Goal: Information Seeking & Learning: Learn about a topic

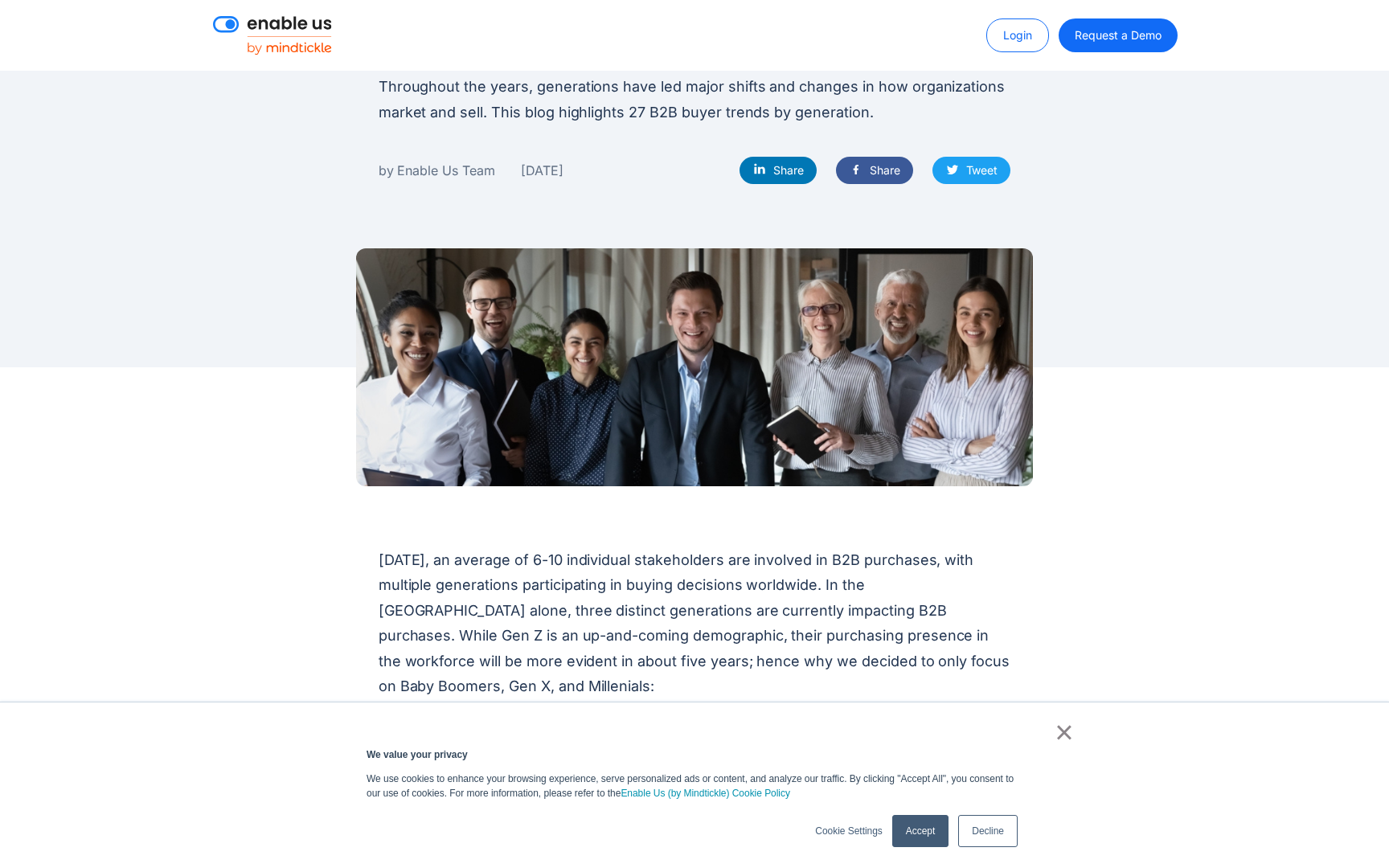
scroll to position [232, 0]
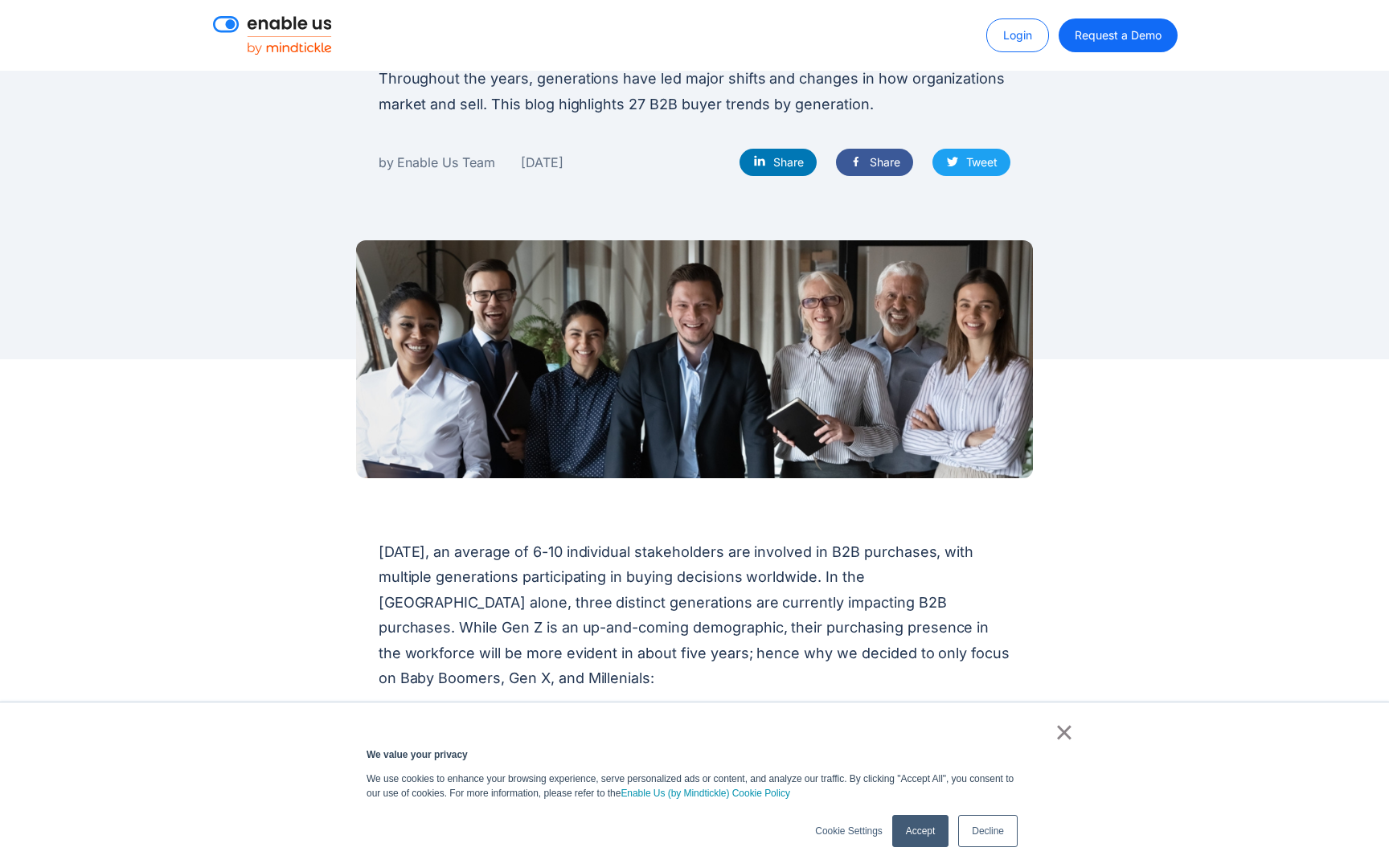
click at [1067, 733] on link "×" at bounding box center [1064, 731] width 19 height 14
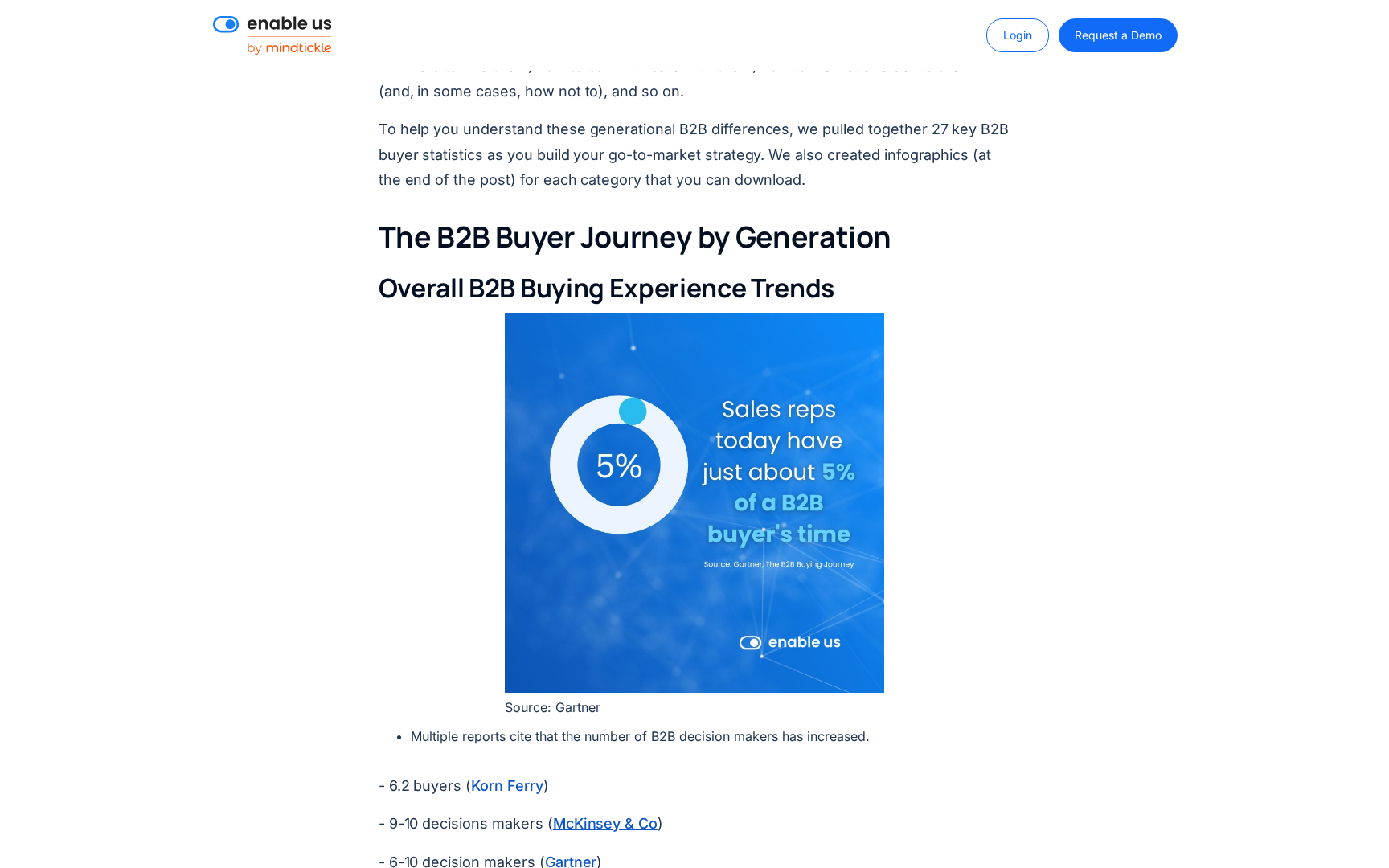
scroll to position [1386, 0]
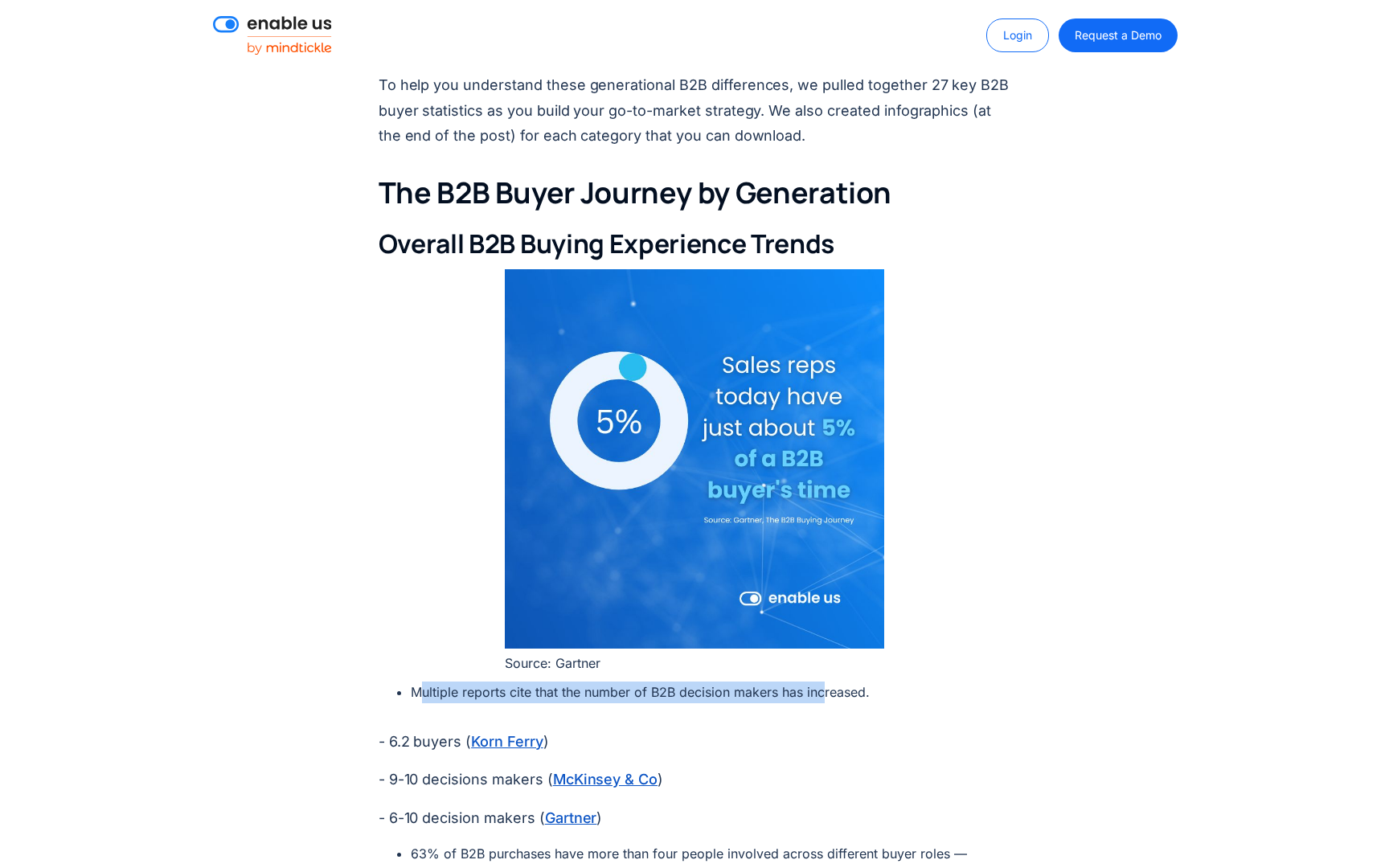
drag, startPoint x: 499, startPoint y: 650, endPoint x: 823, endPoint y: 650, distance: 324.0
click at [823, 682] on li "Multiple reports cite that the number of B2B decision makers has increased." at bounding box center [711, 692] width 600 height 22
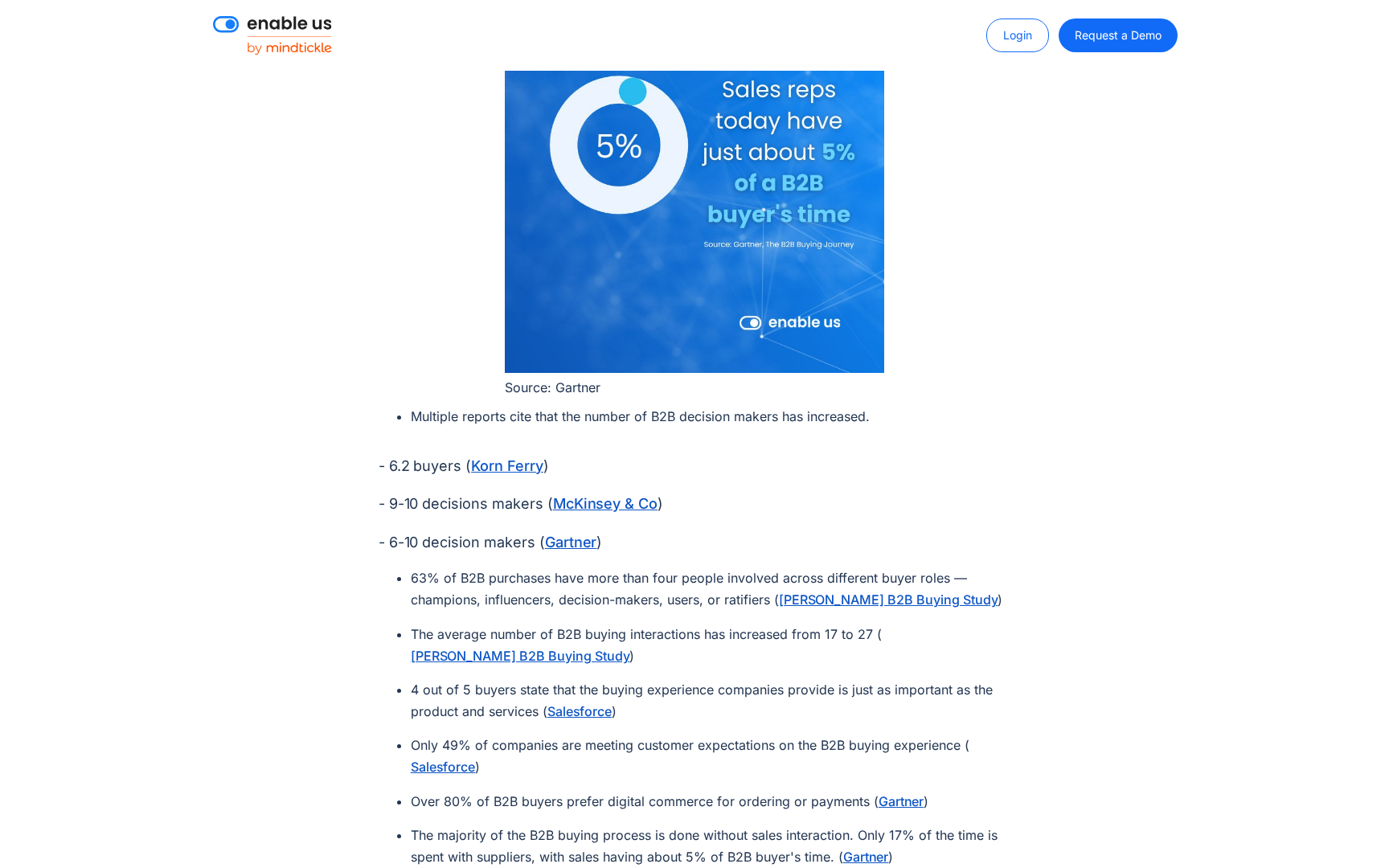
scroll to position [1663, 0]
click at [465, 679] on li "4 out of 5 buyers state that the buying experience companies provide is just as…" at bounding box center [711, 700] width 600 height 43
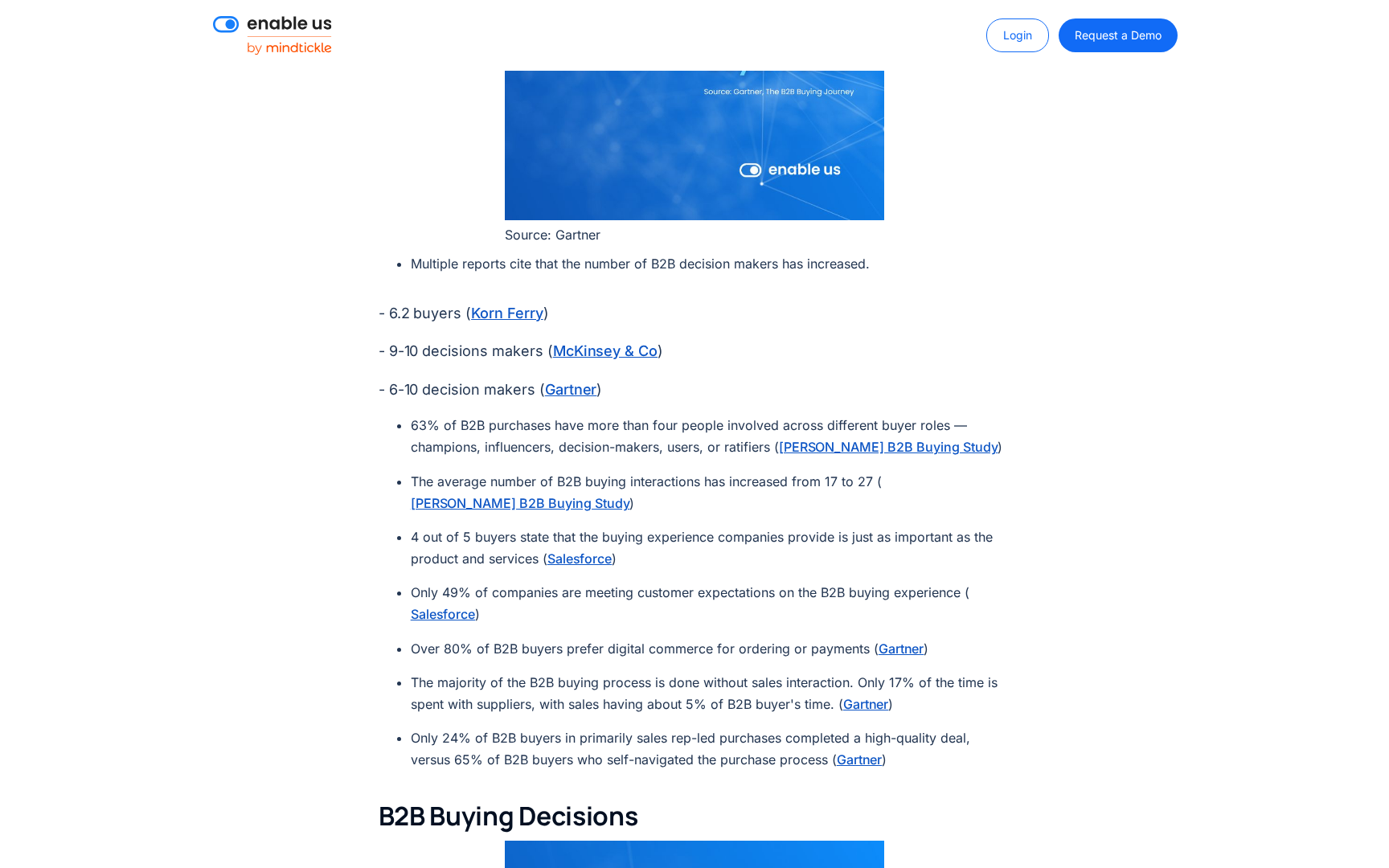
scroll to position [1817, 0]
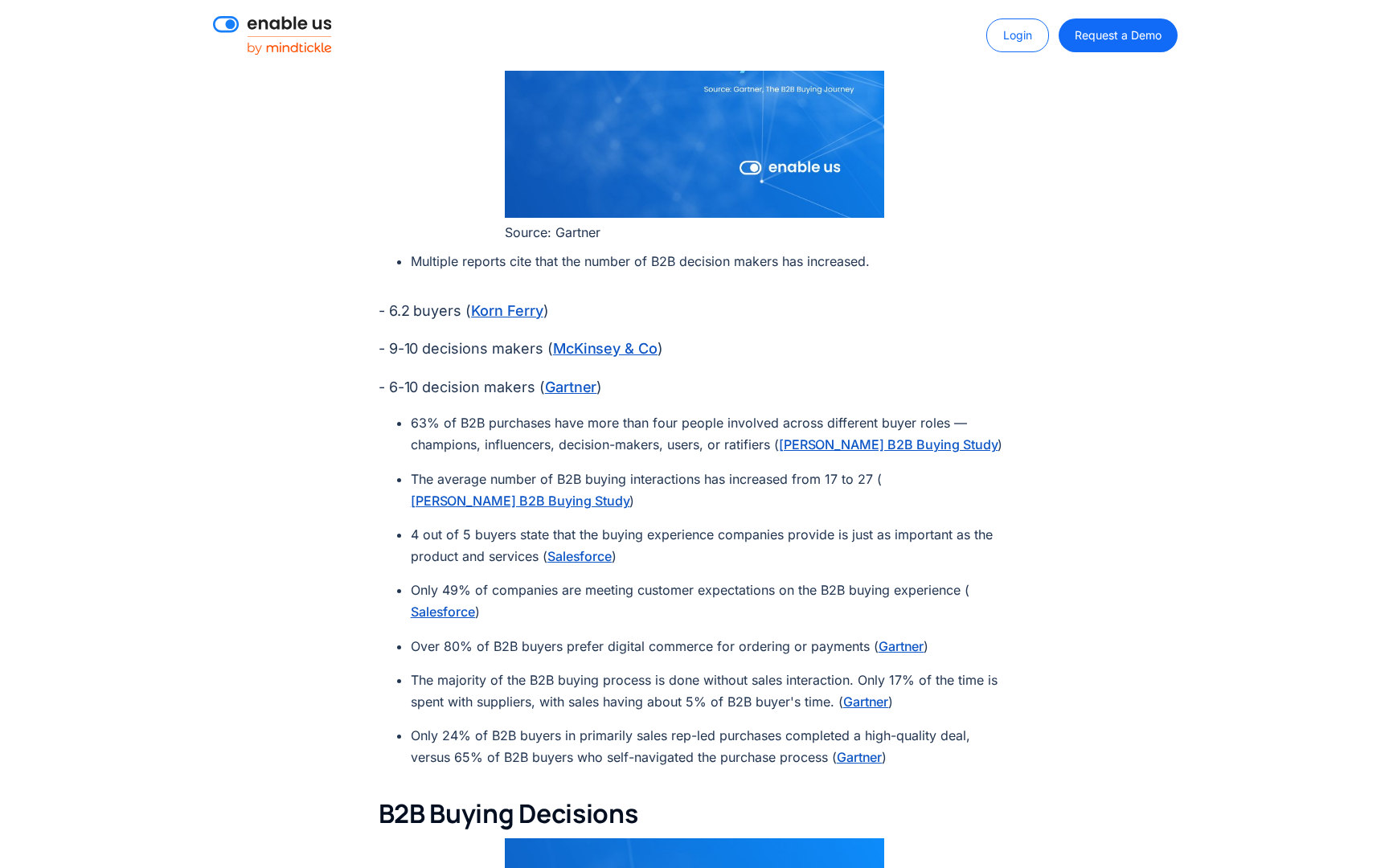
click at [732, 636] on li "Over 80% of B2B buyers prefer digital commerce for ordering or payments ( Gartn…" at bounding box center [711, 646] width 600 height 22
click at [597, 377] on link "Gartner" at bounding box center [571, 387] width 53 height 22
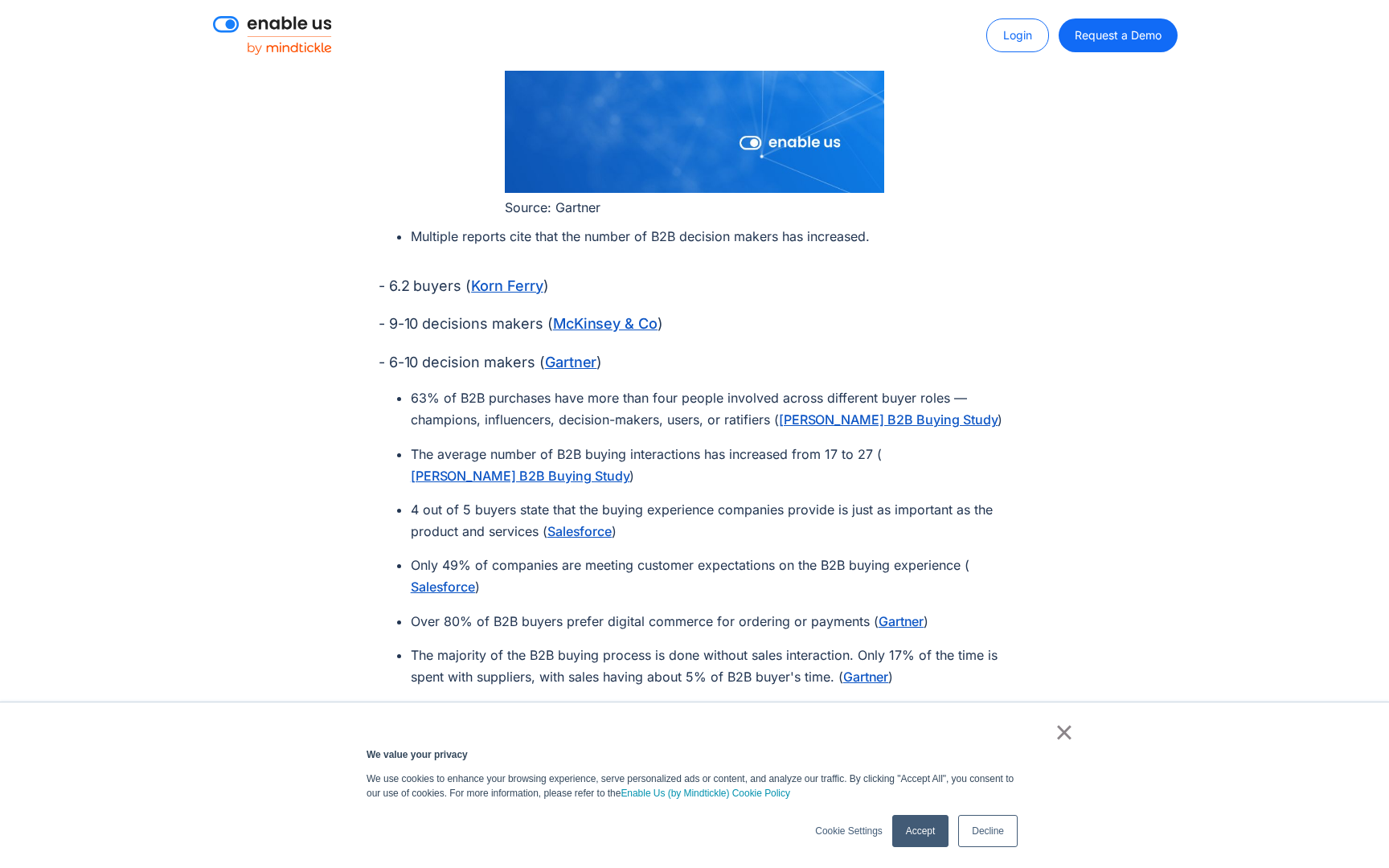
scroll to position [1817, 0]
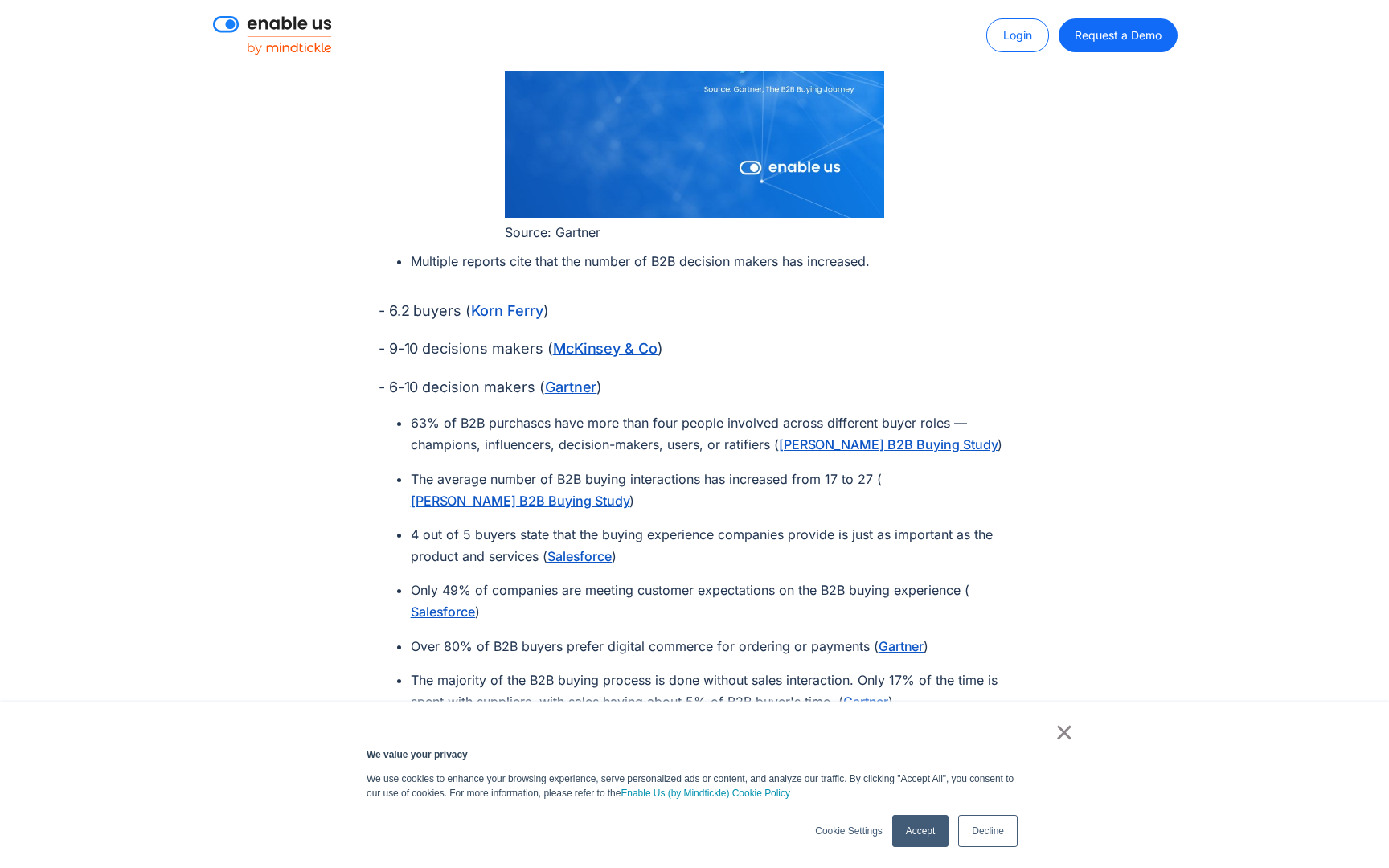
click at [545, 336] on p "- 9-10 decisions makers ( McKinsey & Co )" at bounding box center [695, 348] width 633 height 26
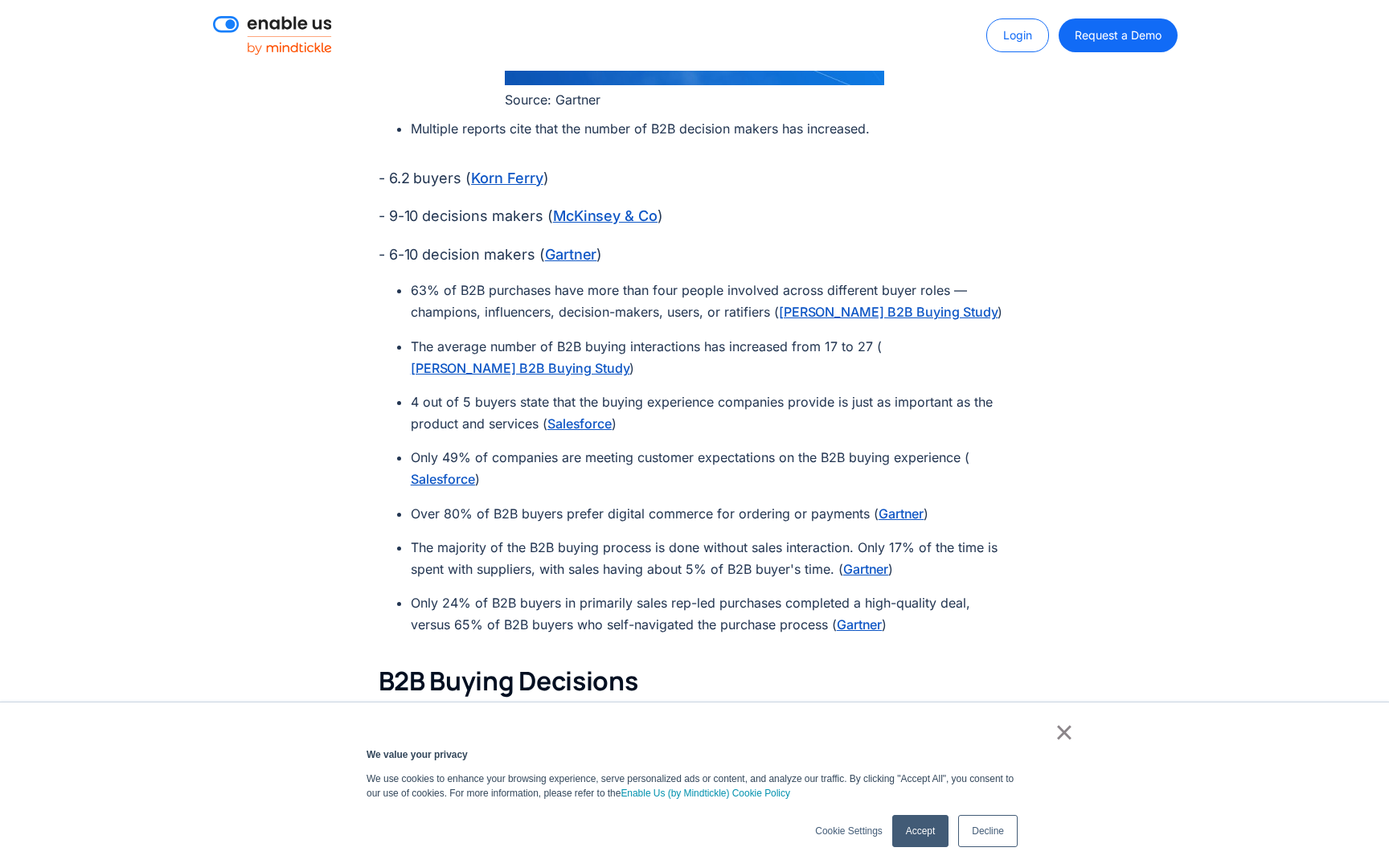
scroll to position [1960, 0]
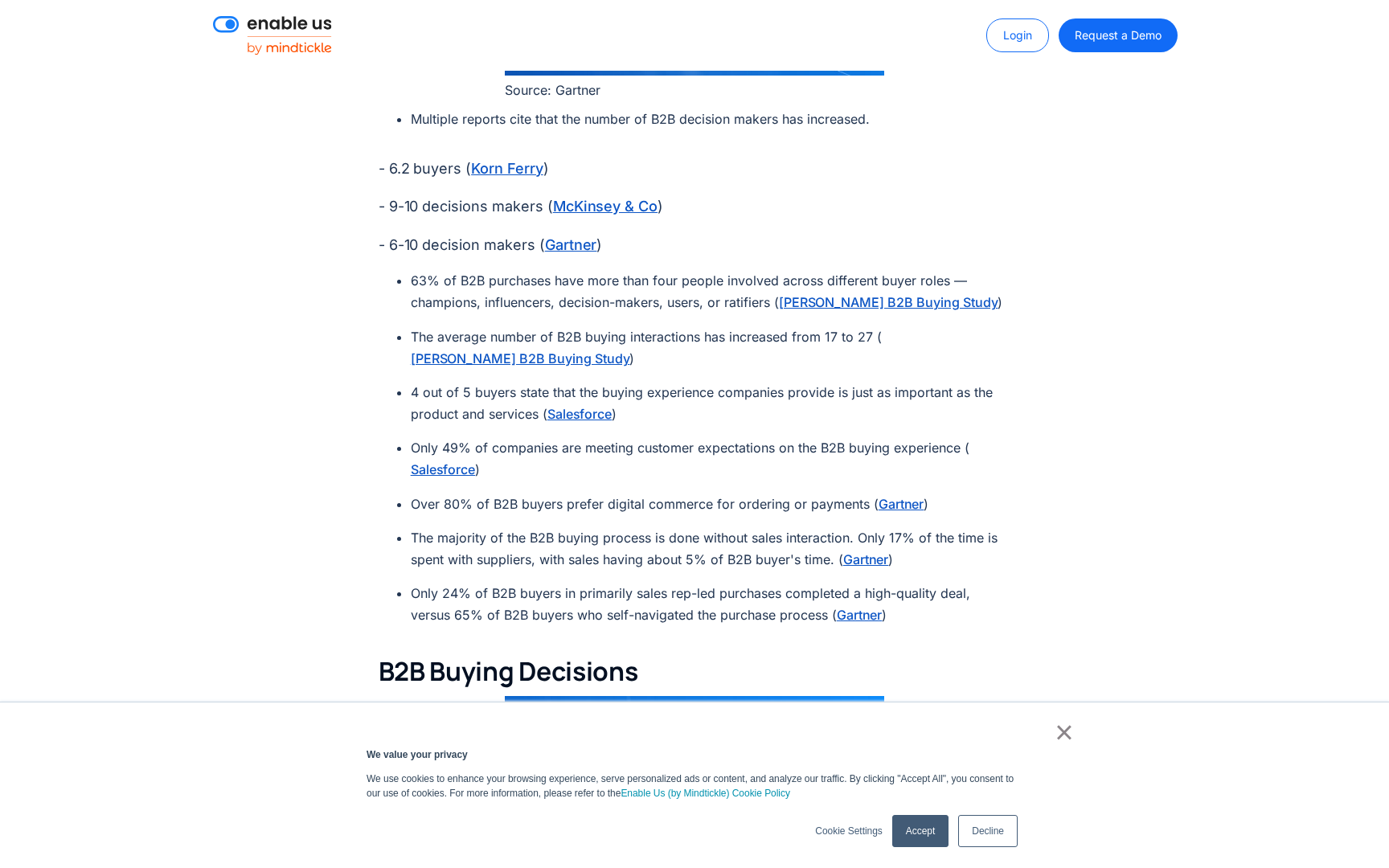
click at [669, 331] on ul "63% of B2B purchases have more than four people involved across different buyer…" at bounding box center [703, 454] width 617 height 368
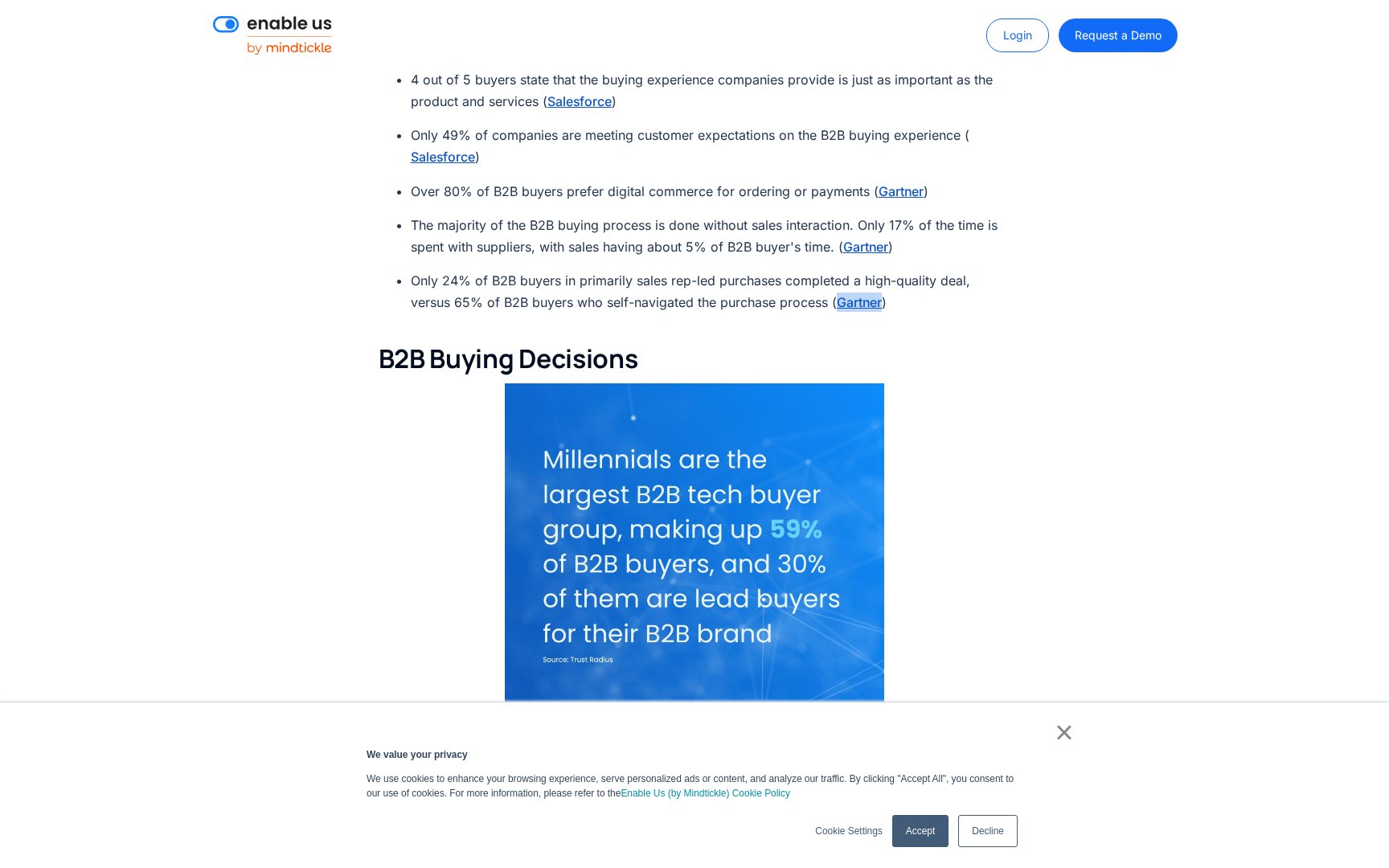
scroll to position [2303, 0]
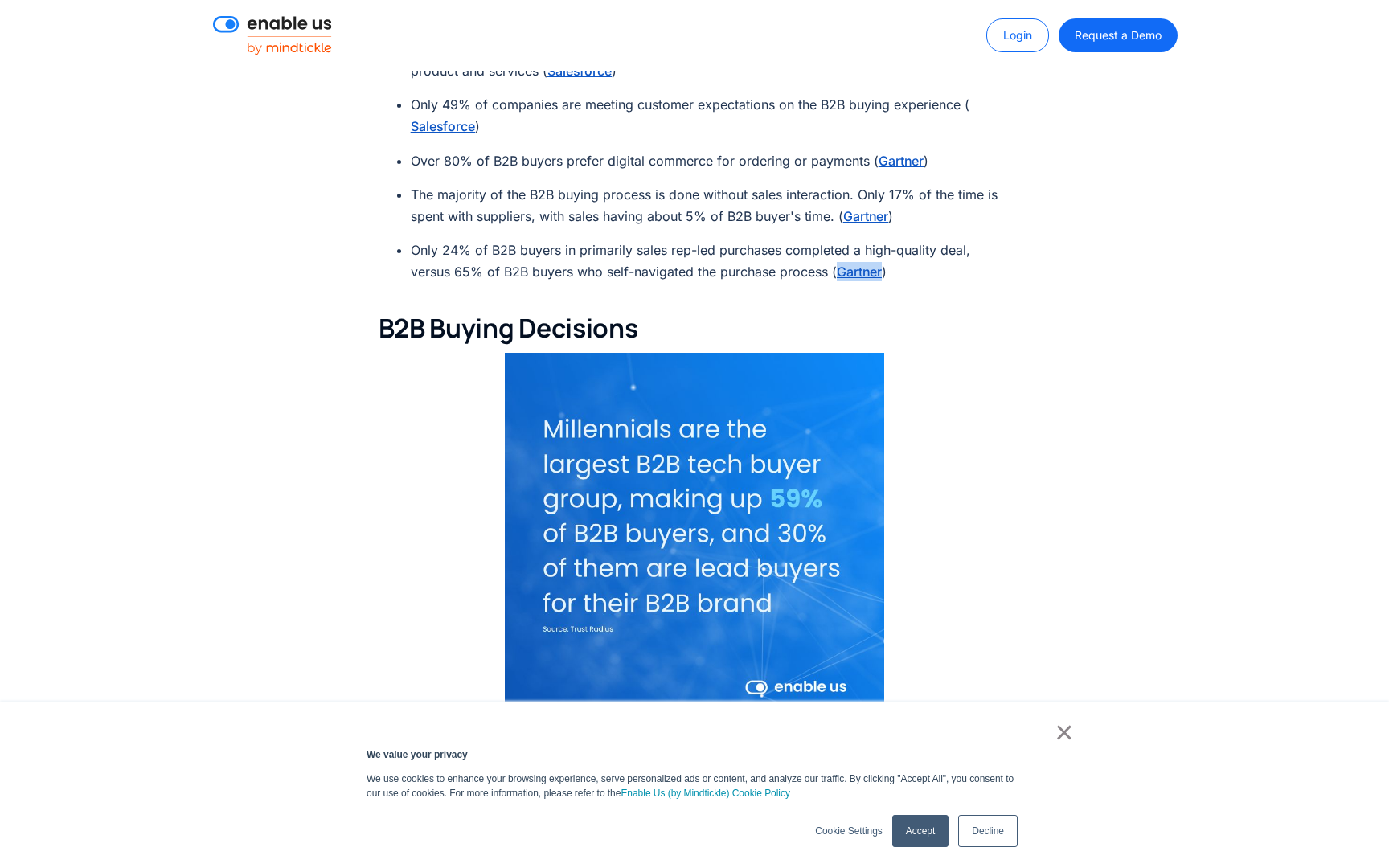
click at [1060, 735] on link "×" at bounding box center [1064, 731] width 19 height 14
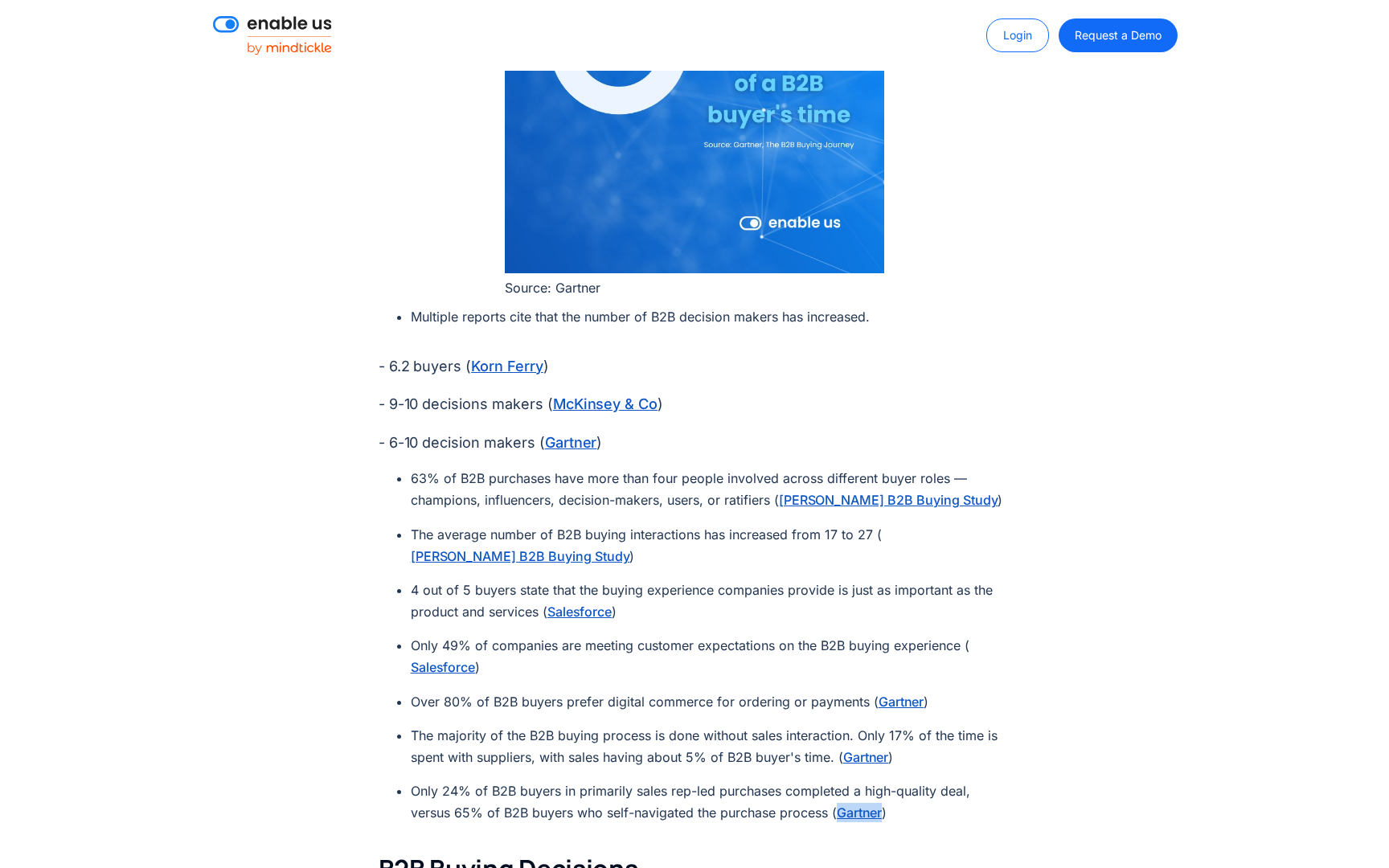
scroll to position [2039, 0]
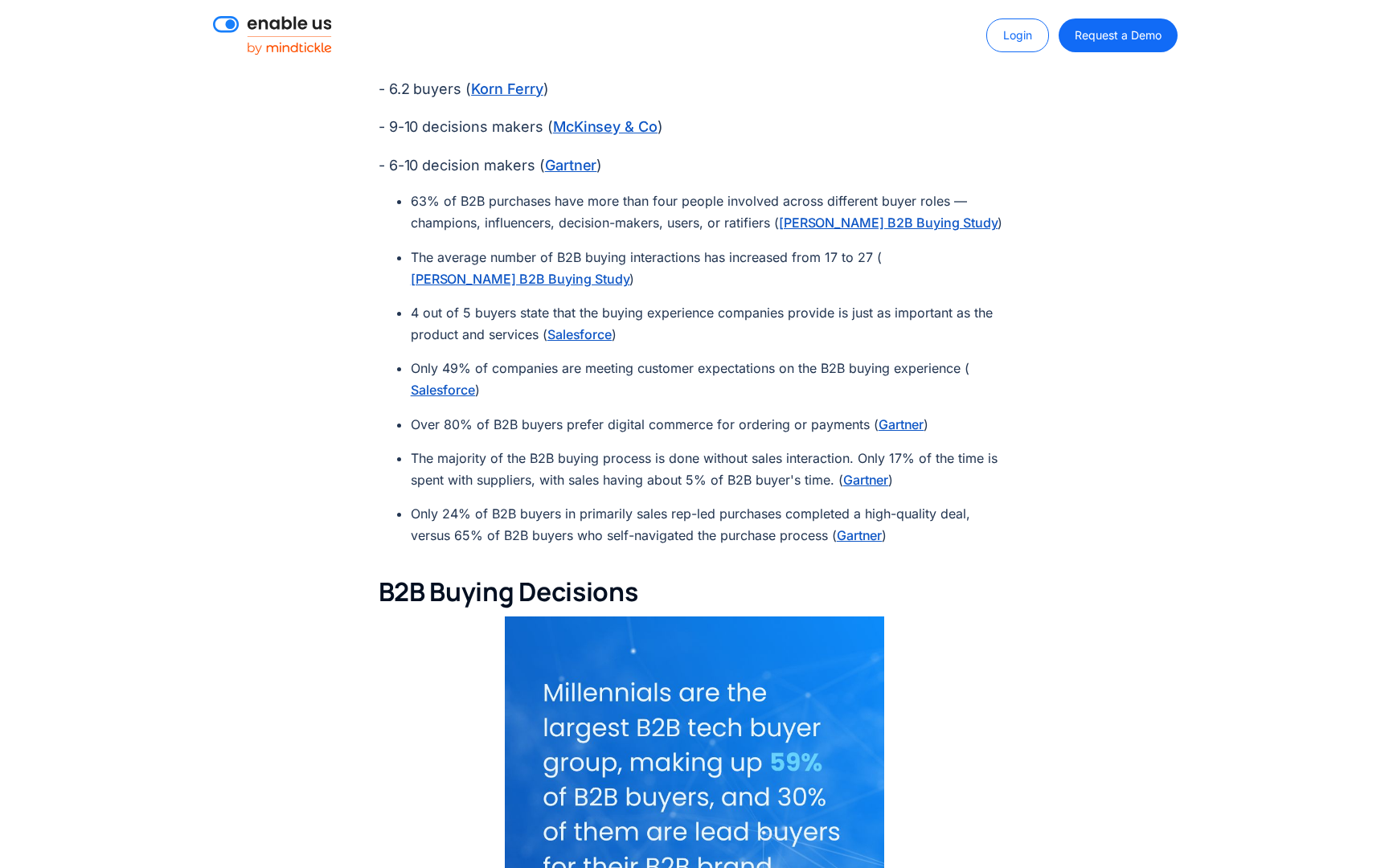
click at [672, 503] on li "Only 24% of B2B buyers in primarily sales rep-led purchases completed a high-qu…" at bounding box center [711, 524] width 600 height 43
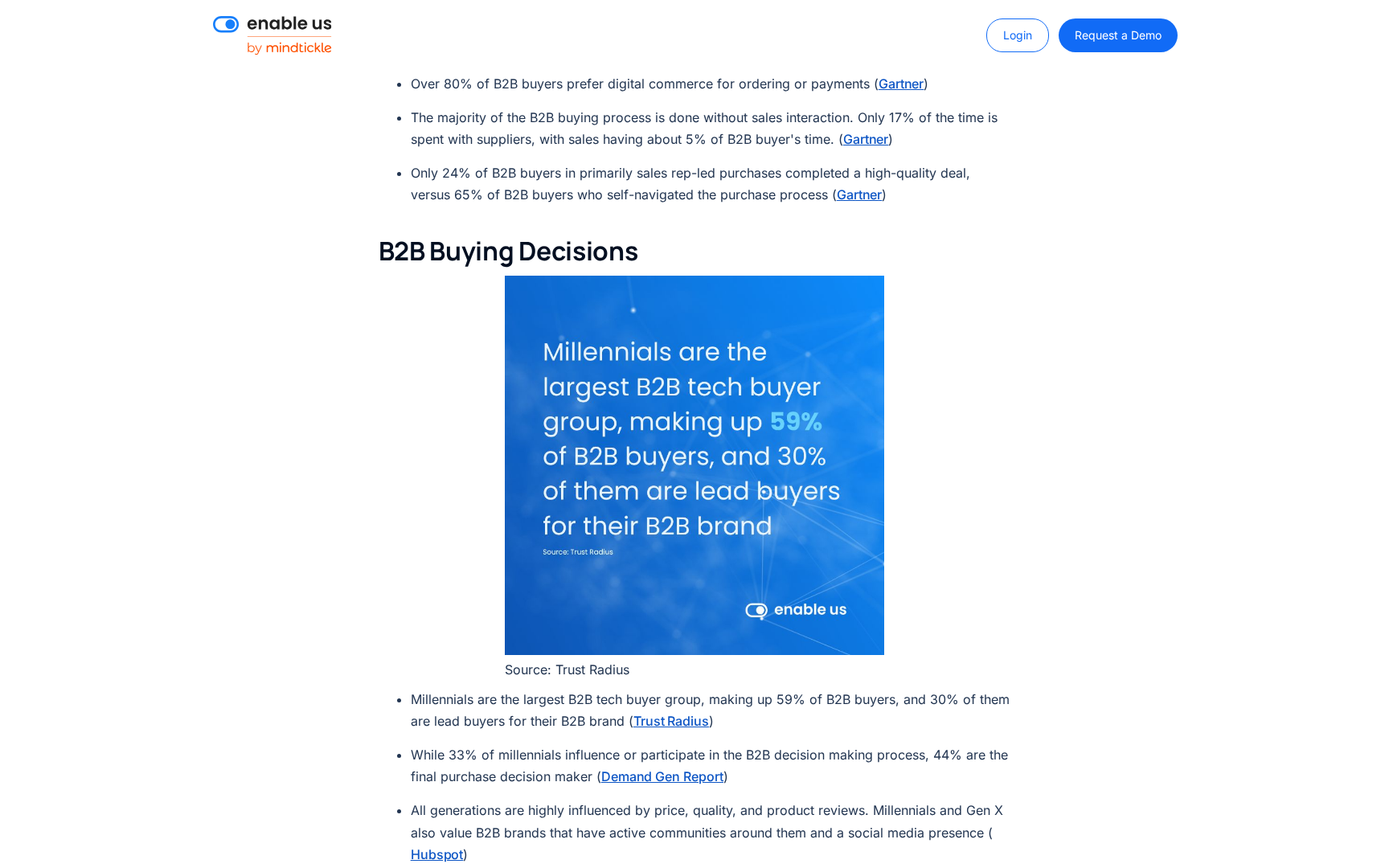
scroll to position [2640, 0]
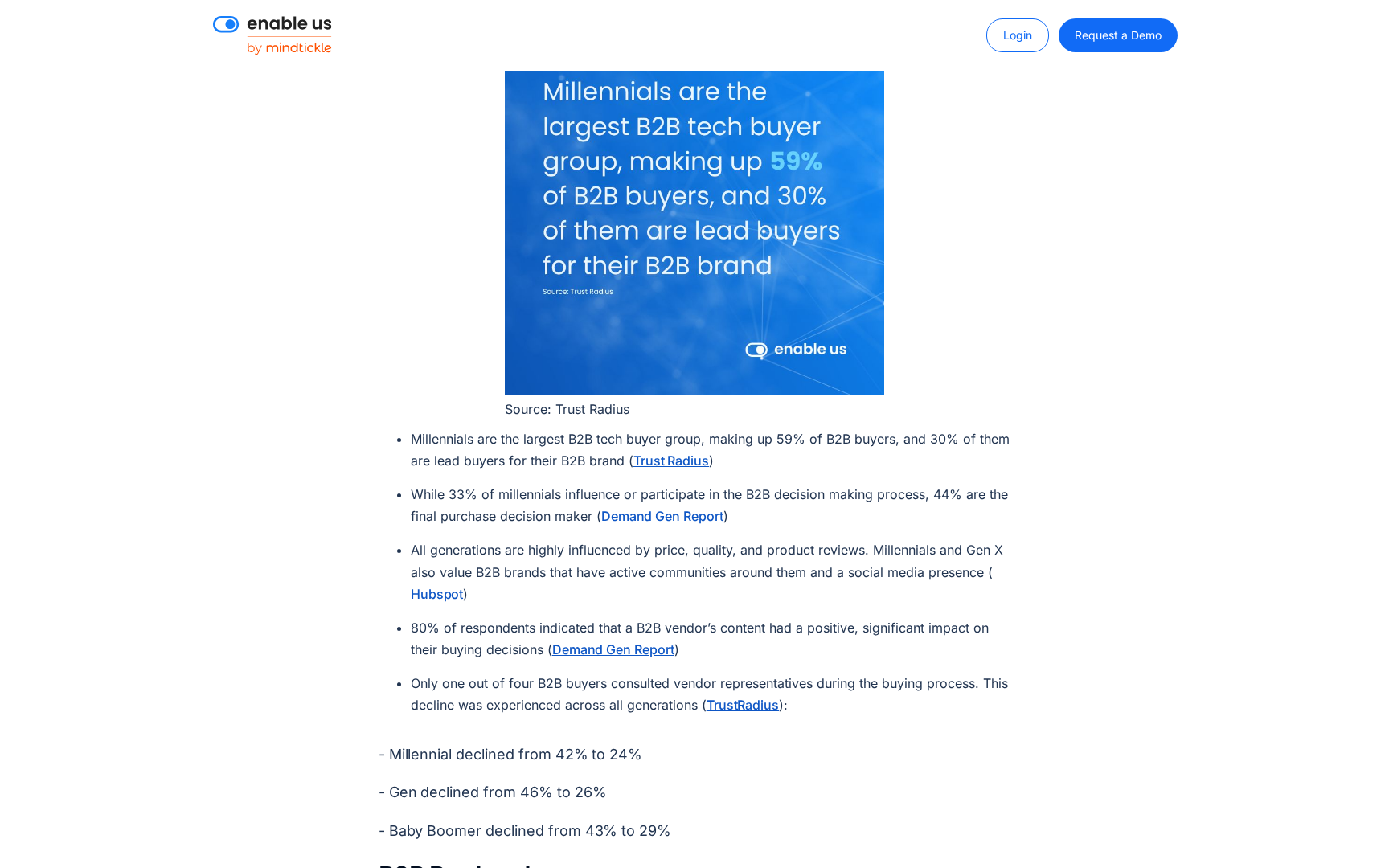
click at [658, 451] on link "Trust Radius" at bounding box center [672, 461] width 76 height 19
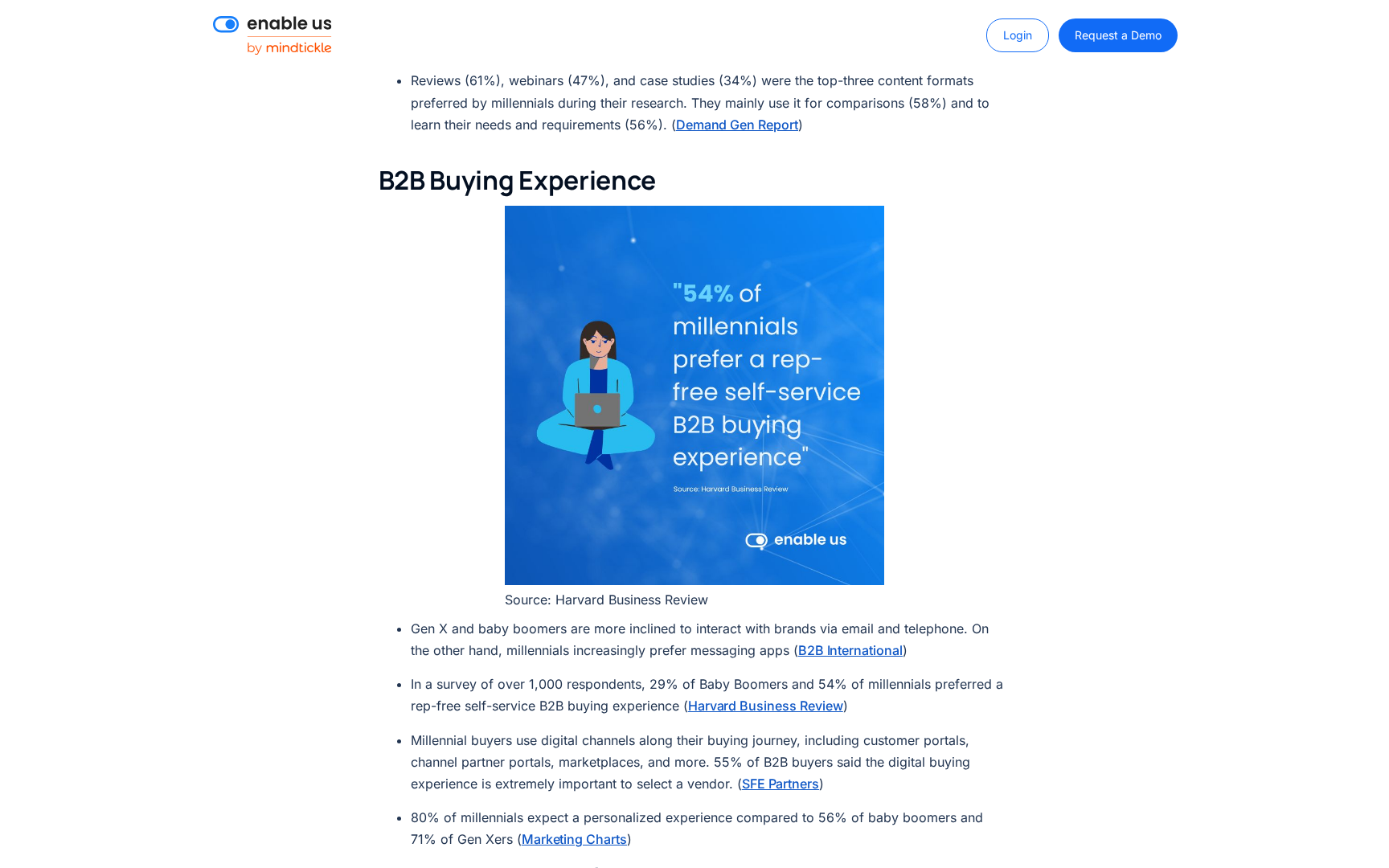
scroll to position [4221, 0]
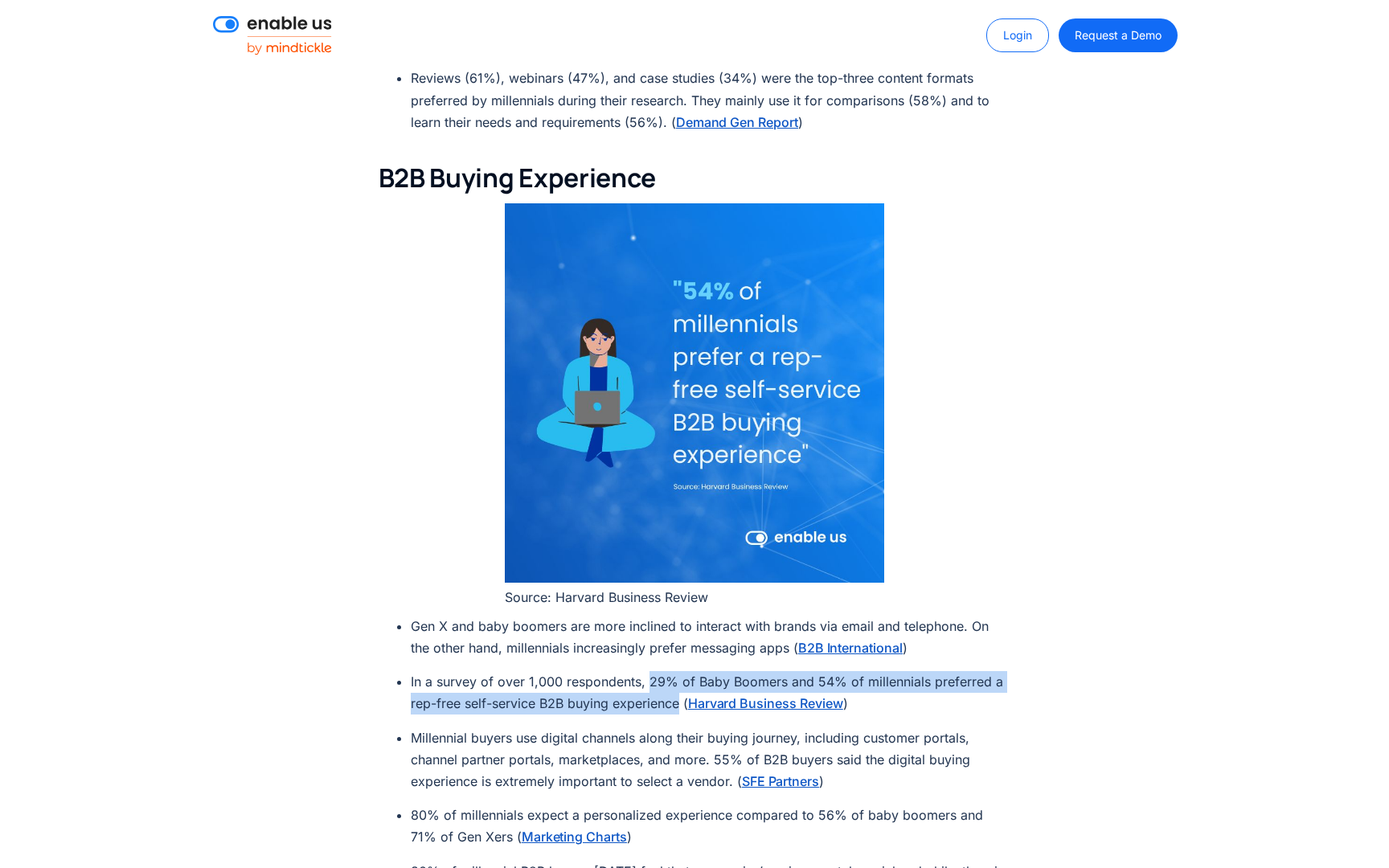
drag, startPoint x: 649, startPoint y: 638, endPoint x: 679, endPoint y: 656, distance: 35.0
click at [680, 671] on li "In a survey of over 1,000 respondents, 29% of Baby Boomers and 54% of millennia…" at bounding box center [711, 692] width 600 height 43
copy li "29% of Baby Boomers and 54% of millennials preferred a rep-free self-service B2…"
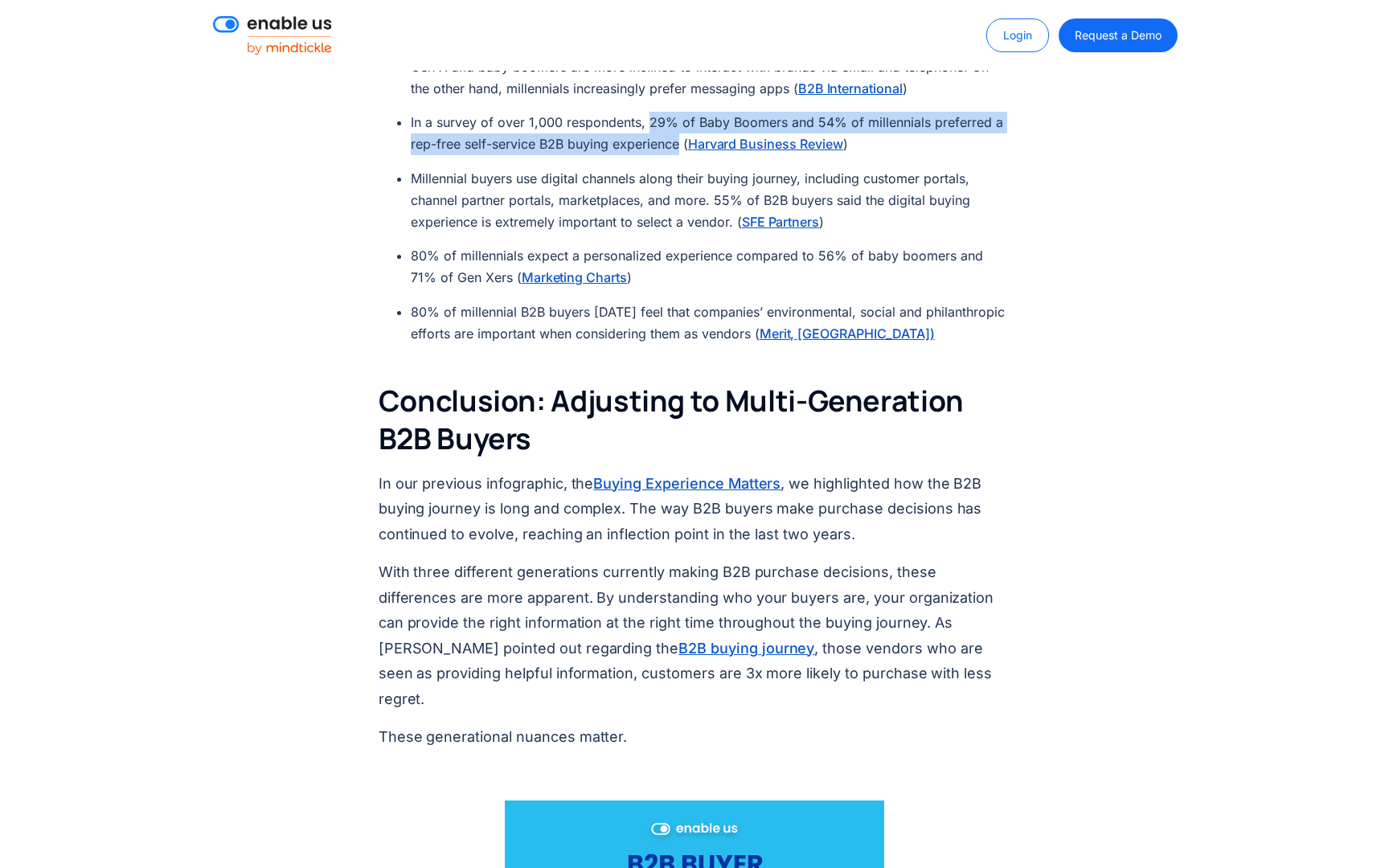
scroll to position [4325, 0]
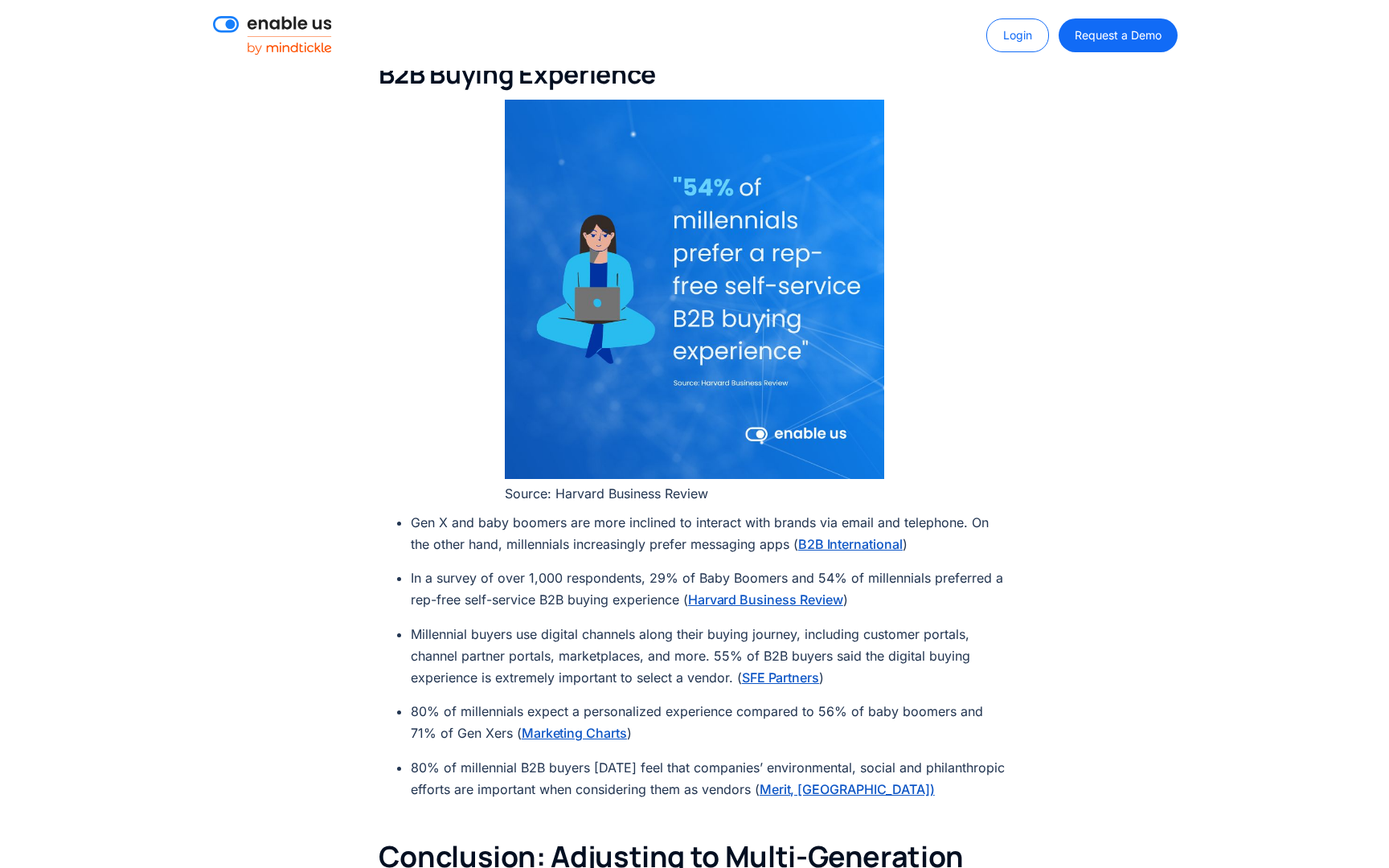
click at [603, 637] on li "Millennial buyers use digital channels along their buying journey, including cu…" at bounding box center [711, 656] width 600 height 66
click at [536, 724] on link "Marketing Charts" at bounding box center [575, 733] width 105 height 19
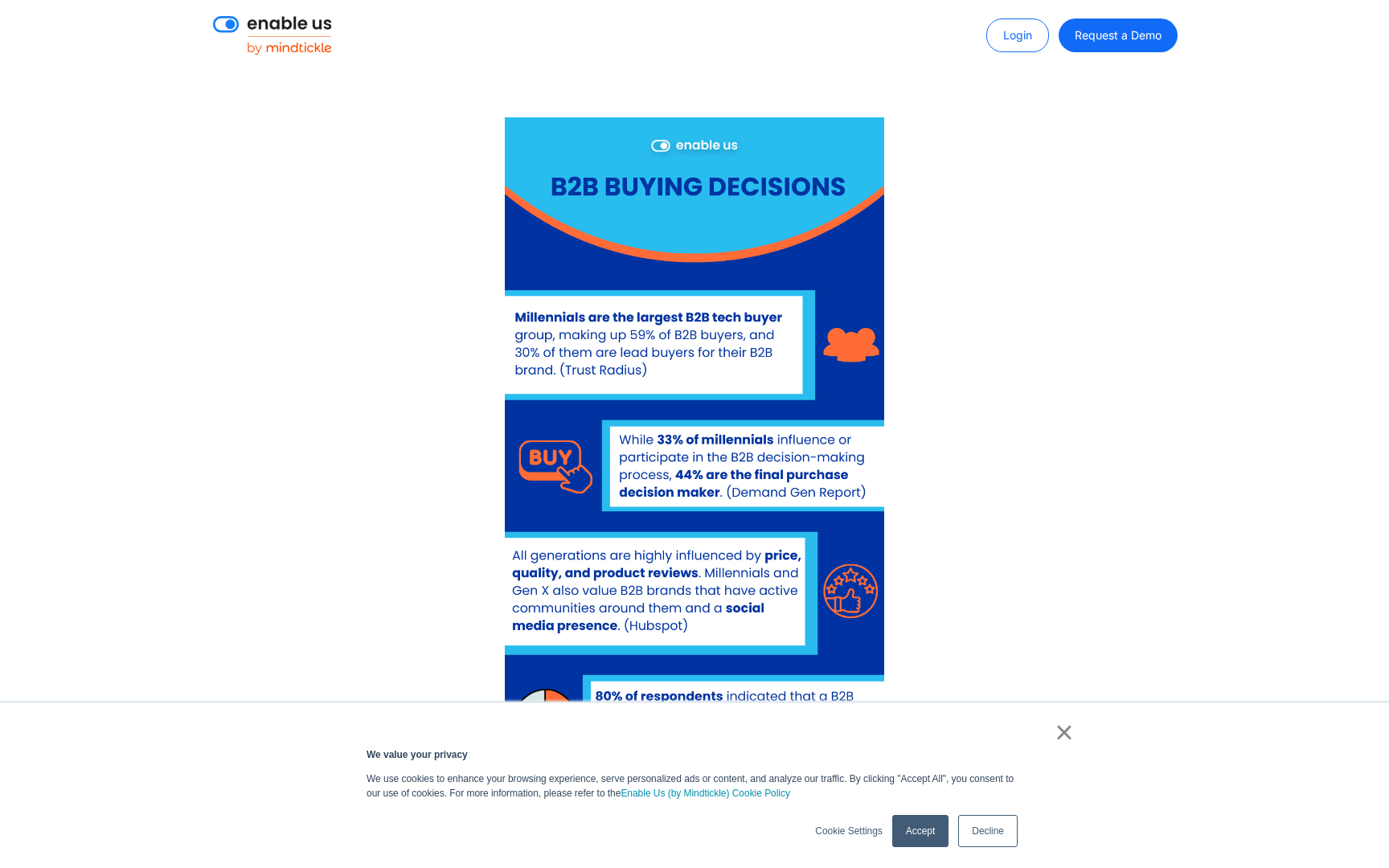
scroll to position [4325, 0]
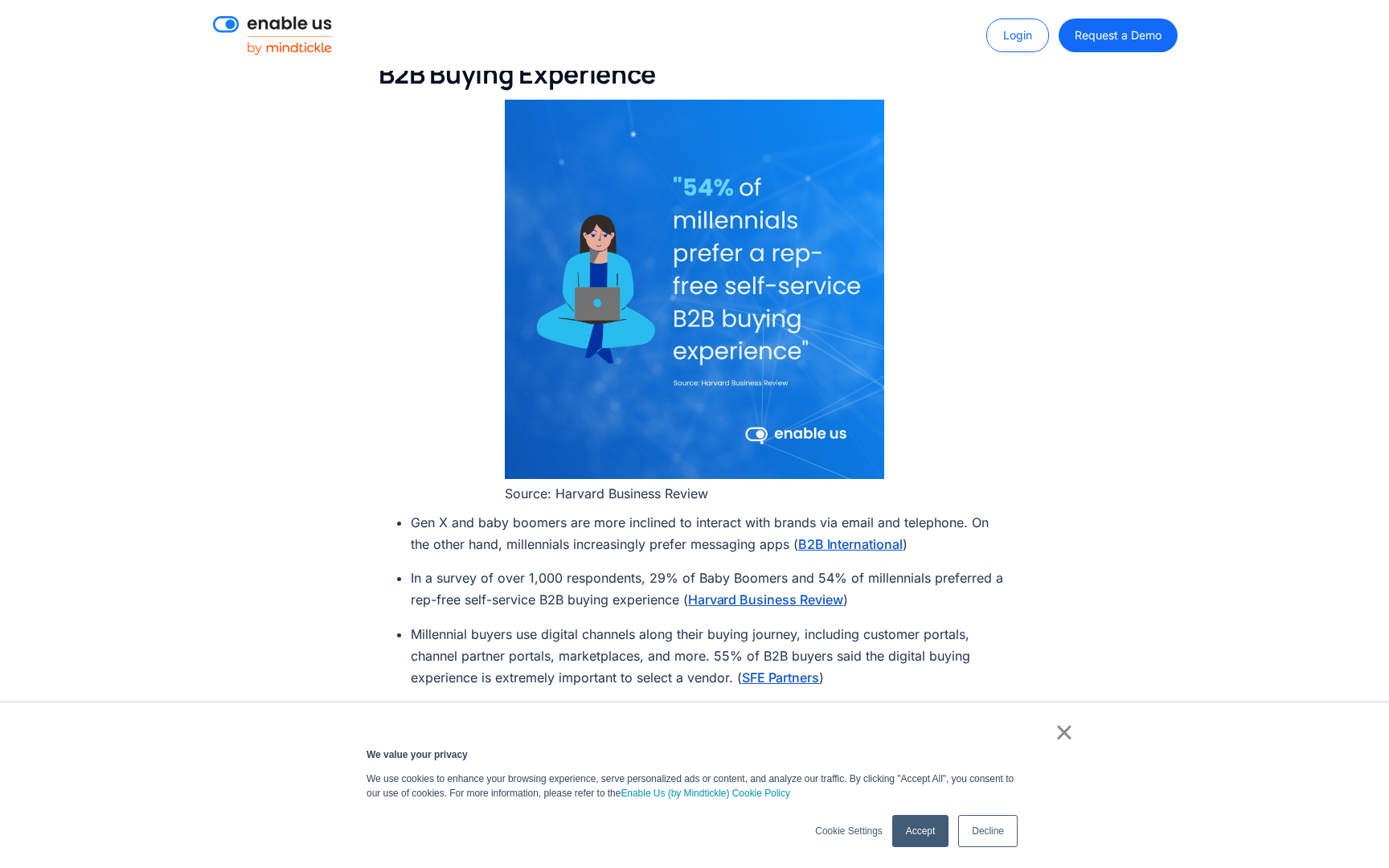
click at [1073, 740] on link "×" at bounding box center [1064, 731] width 19 height 14
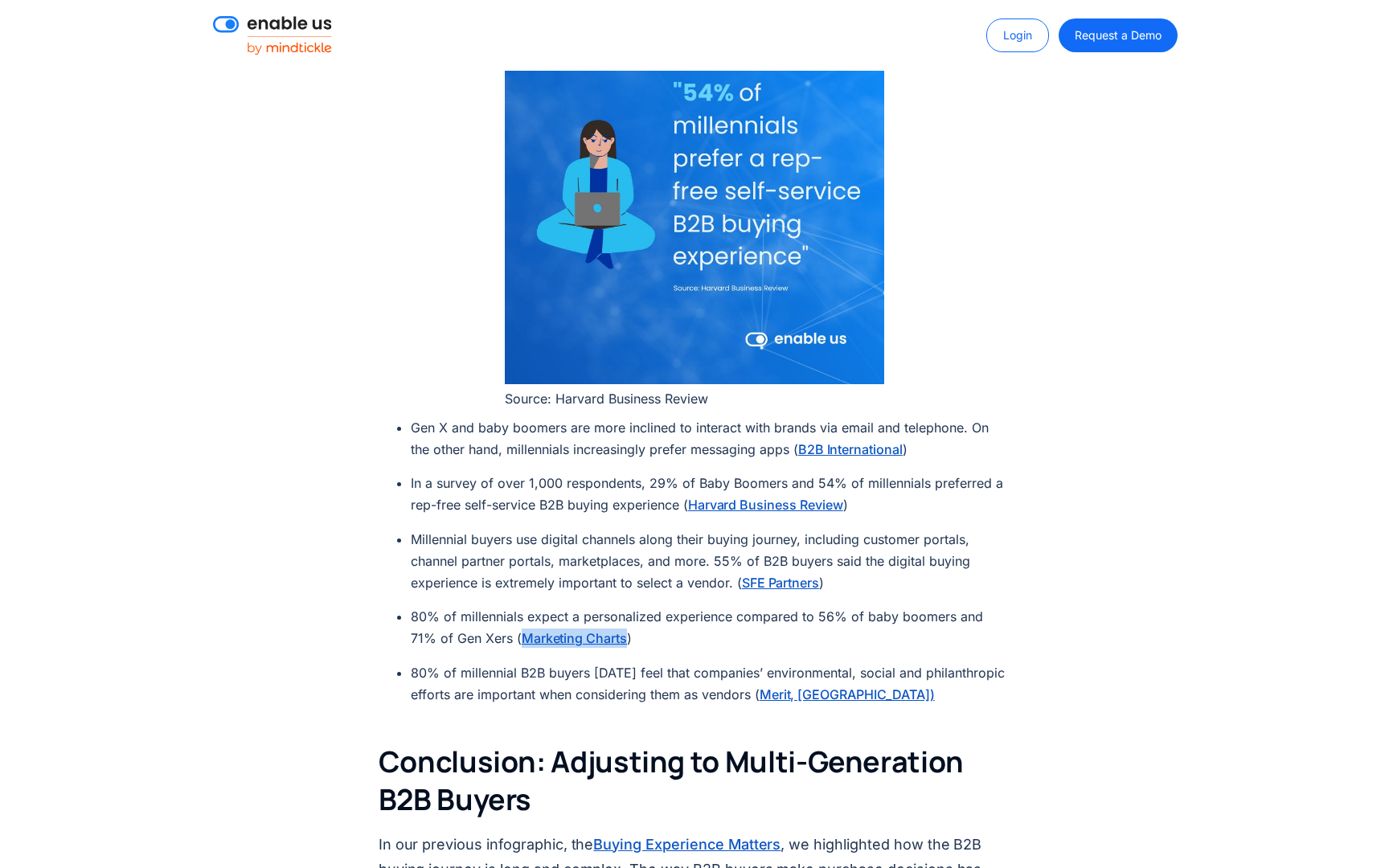
scroll to position [4426, 0]
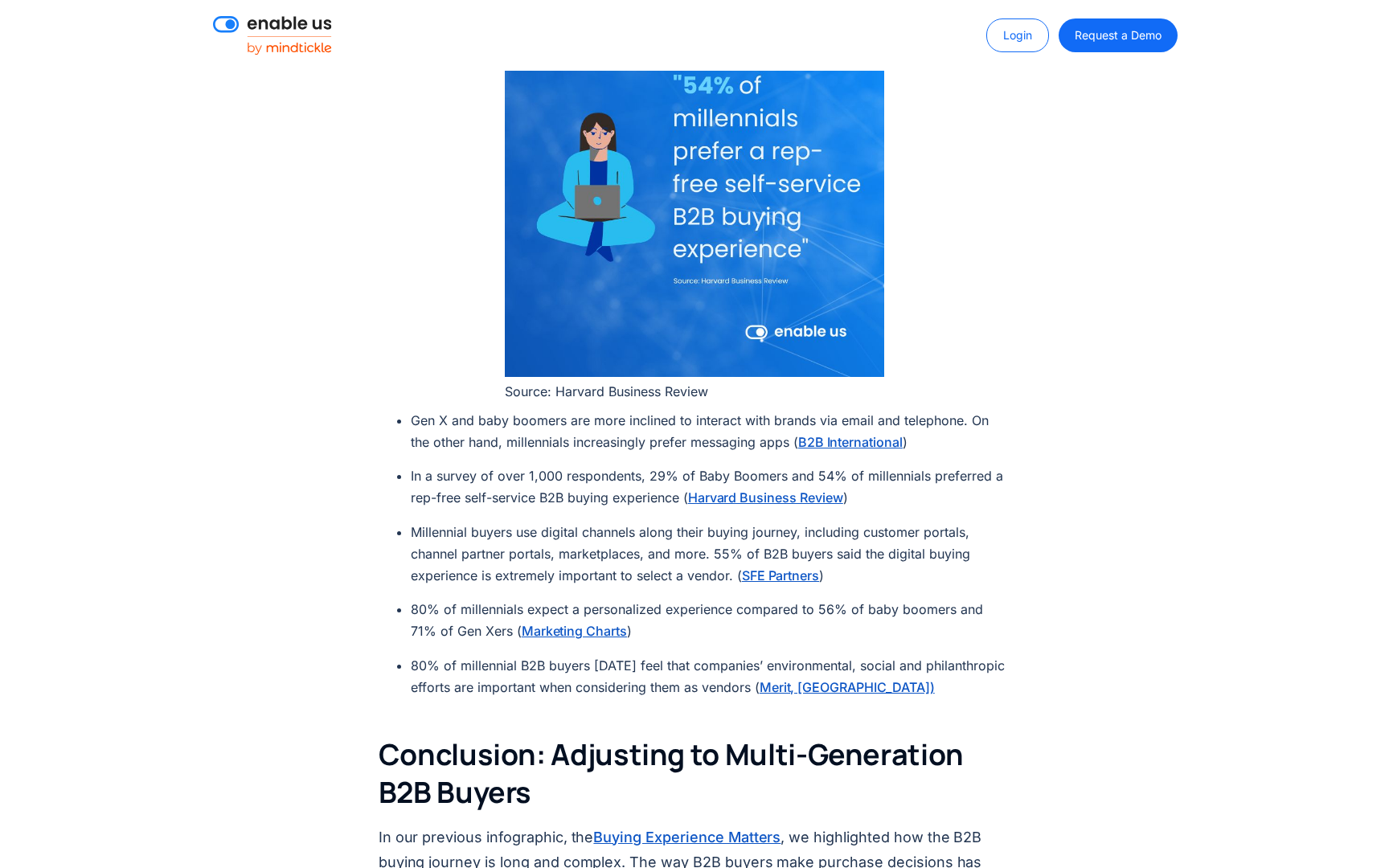
click at [684, 655] on li "80% of millennial B2B buyers [DATE] feel that companies’ environmental, social …" at bounding box center [711, 676] width 600 height 43
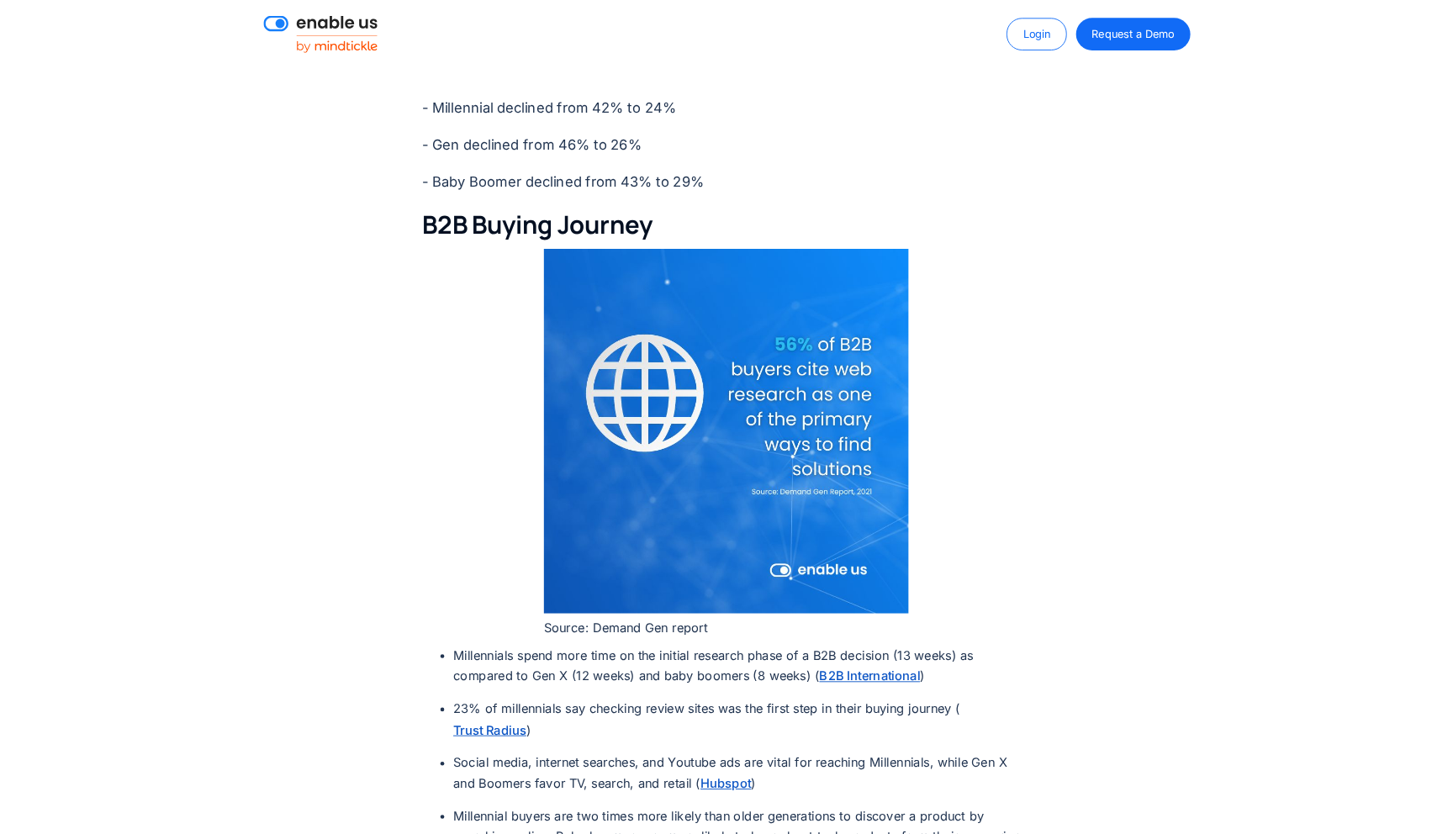
scroll to position [3637, 0]
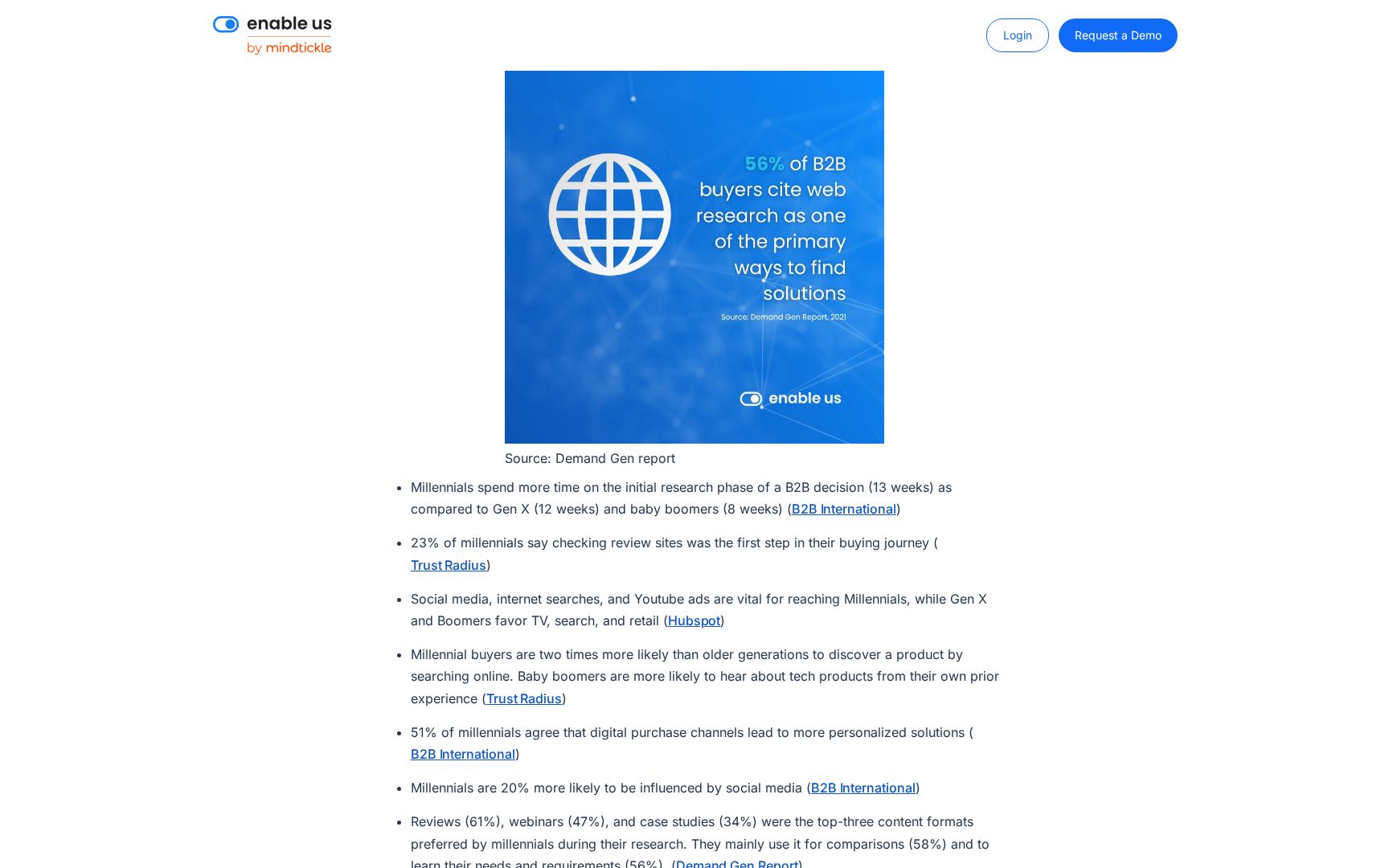
click at [737, 669] on ul "Millennials spend more time on the initial research phase of a B2B decision (13…" at bounding box center [703, 683] width 617 height 412
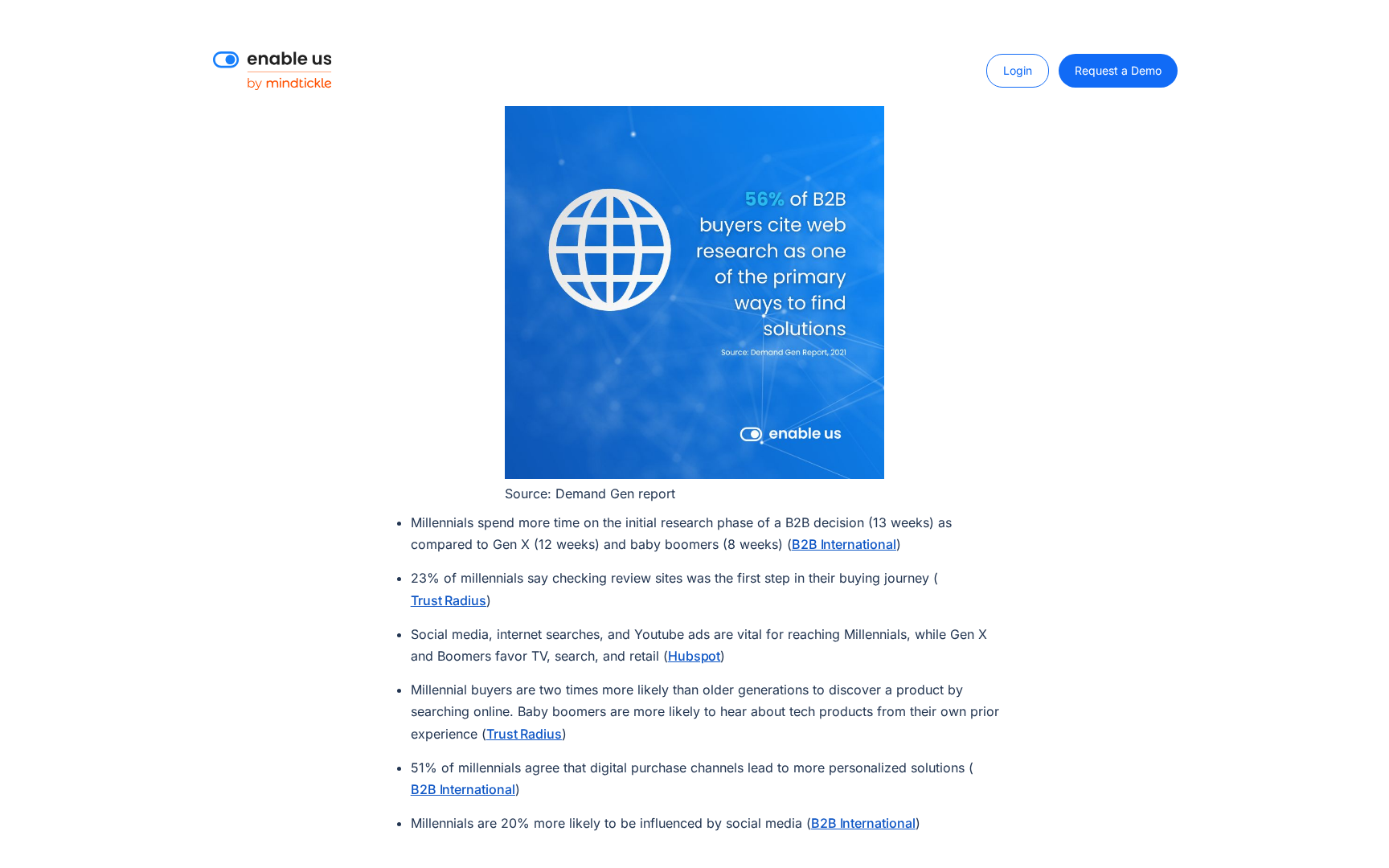
scroll to position [2055, 0]
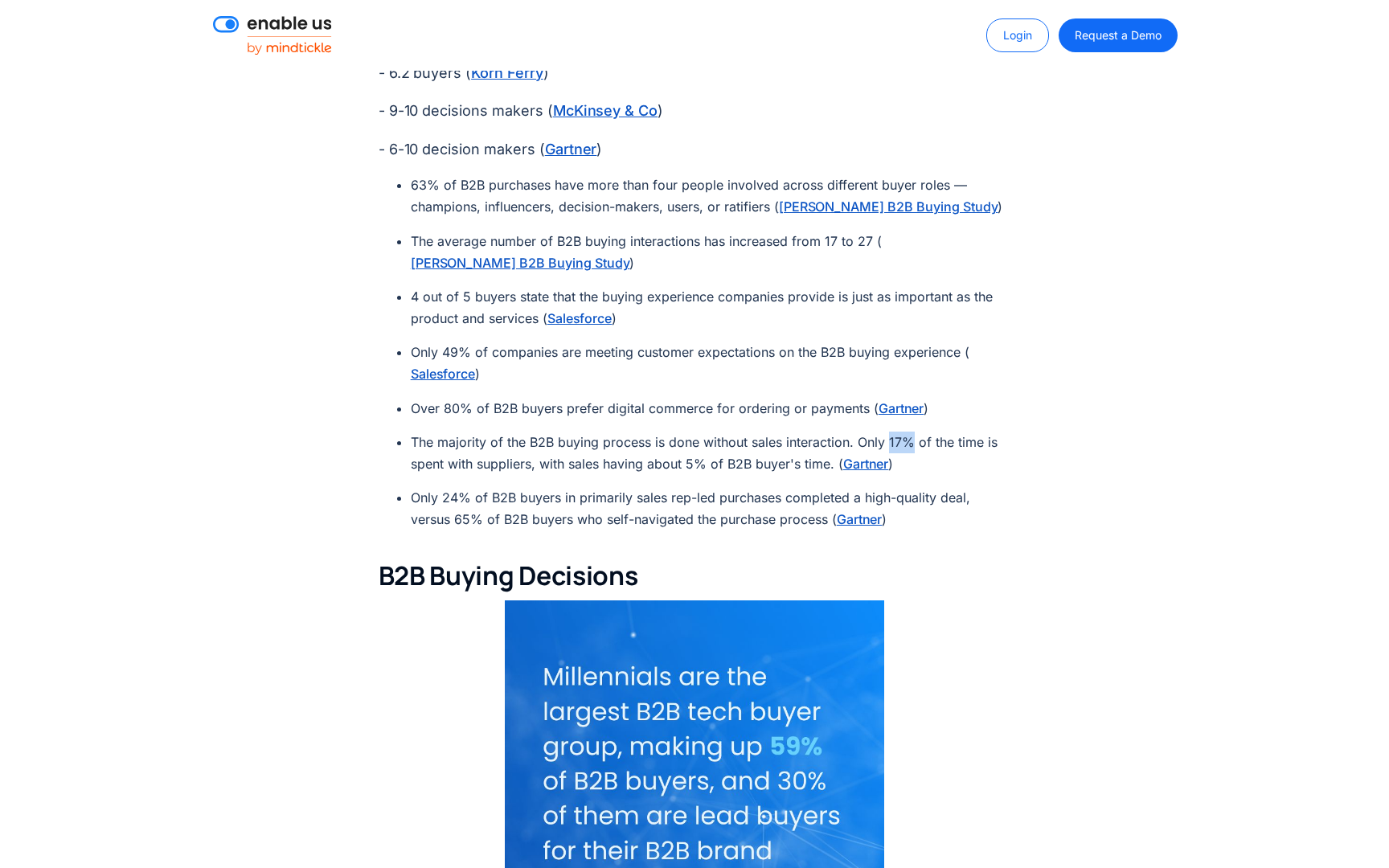
click at [854, 454] on link "Gartner" at bounding box center [866, 464] width 46 height 19
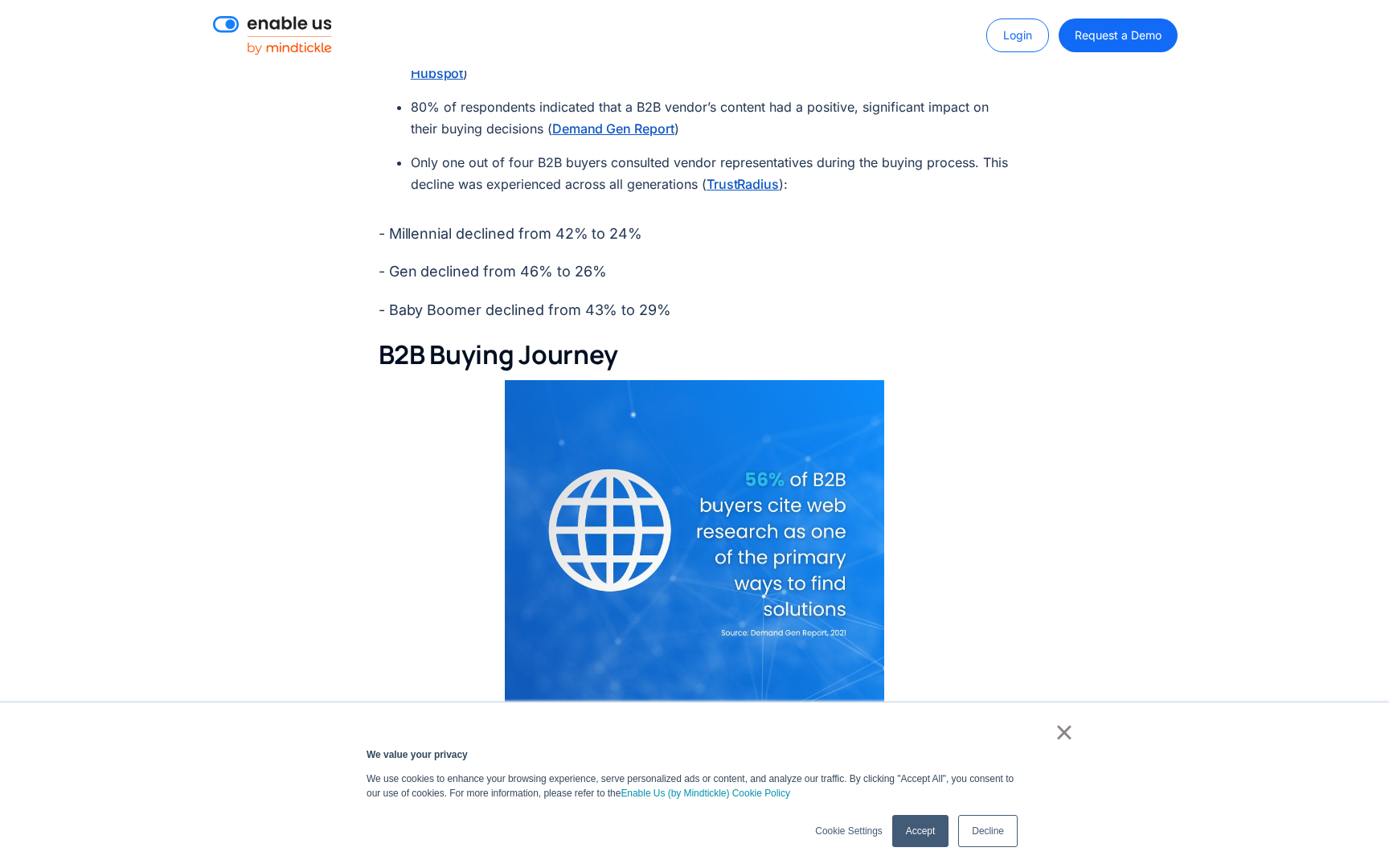
scroll to position [3818, 0]
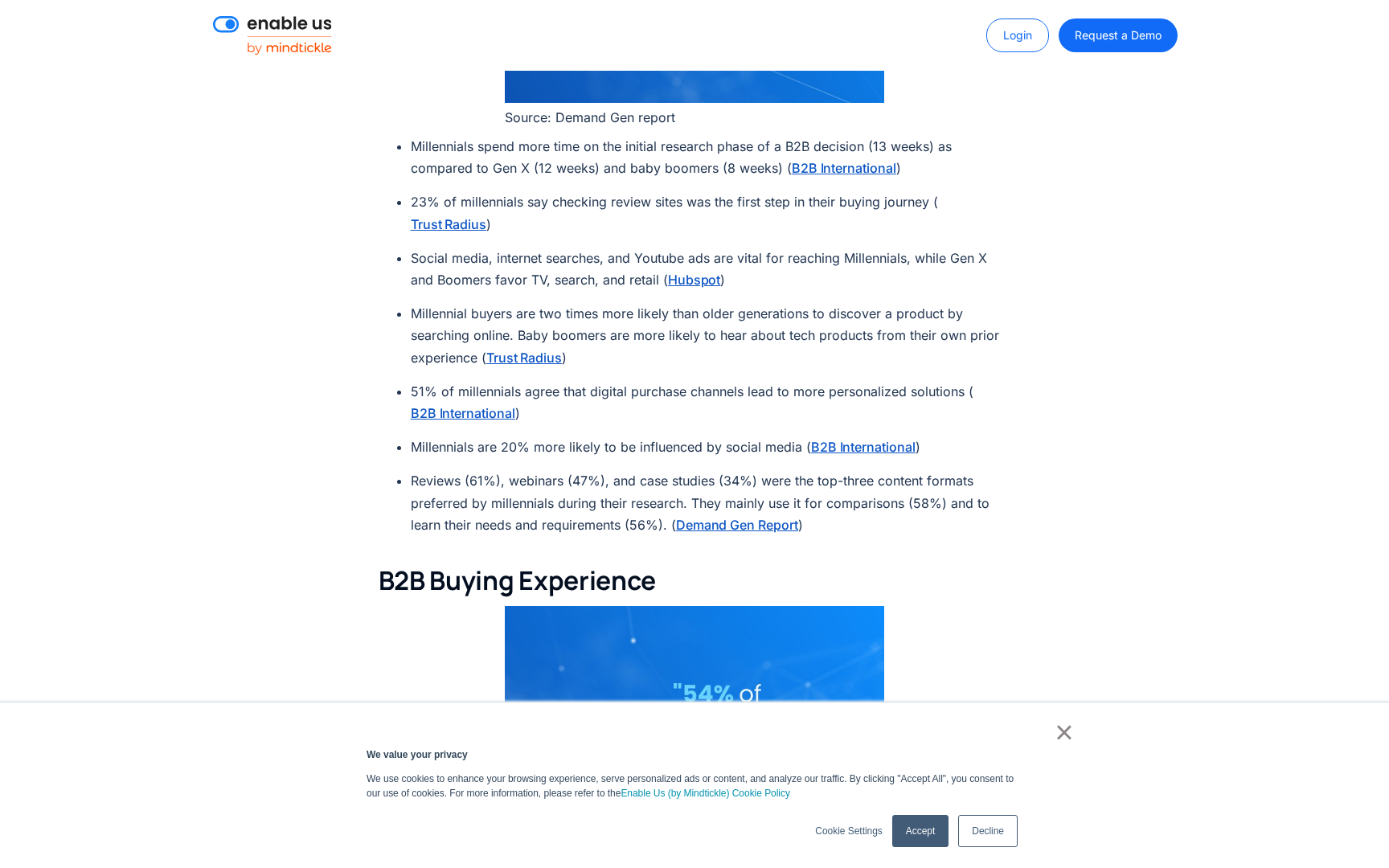
click at [1063, 727] on link "×" at bounding box center [1064, 731] width 19 height 14
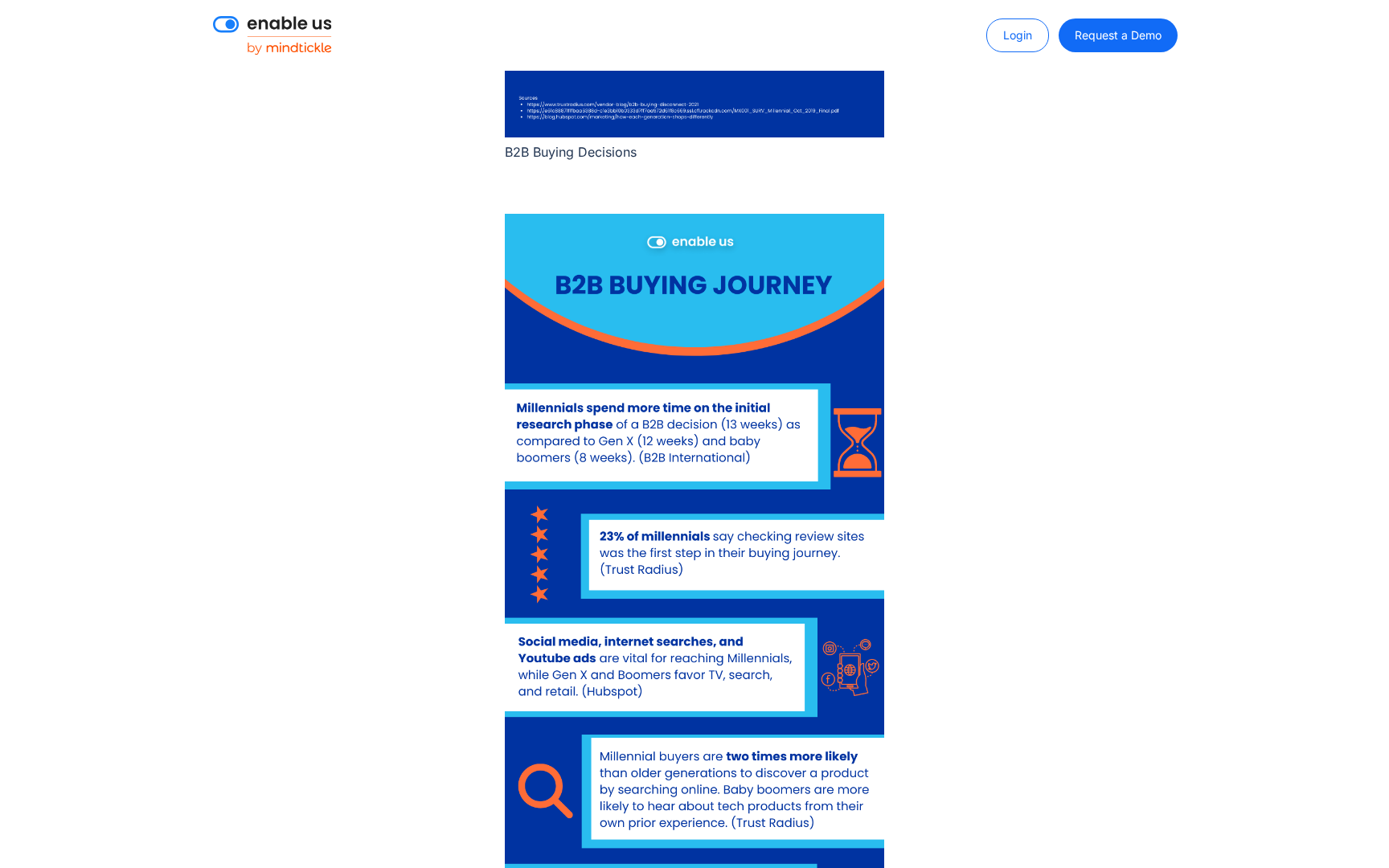
scroll to position [7461, 0]
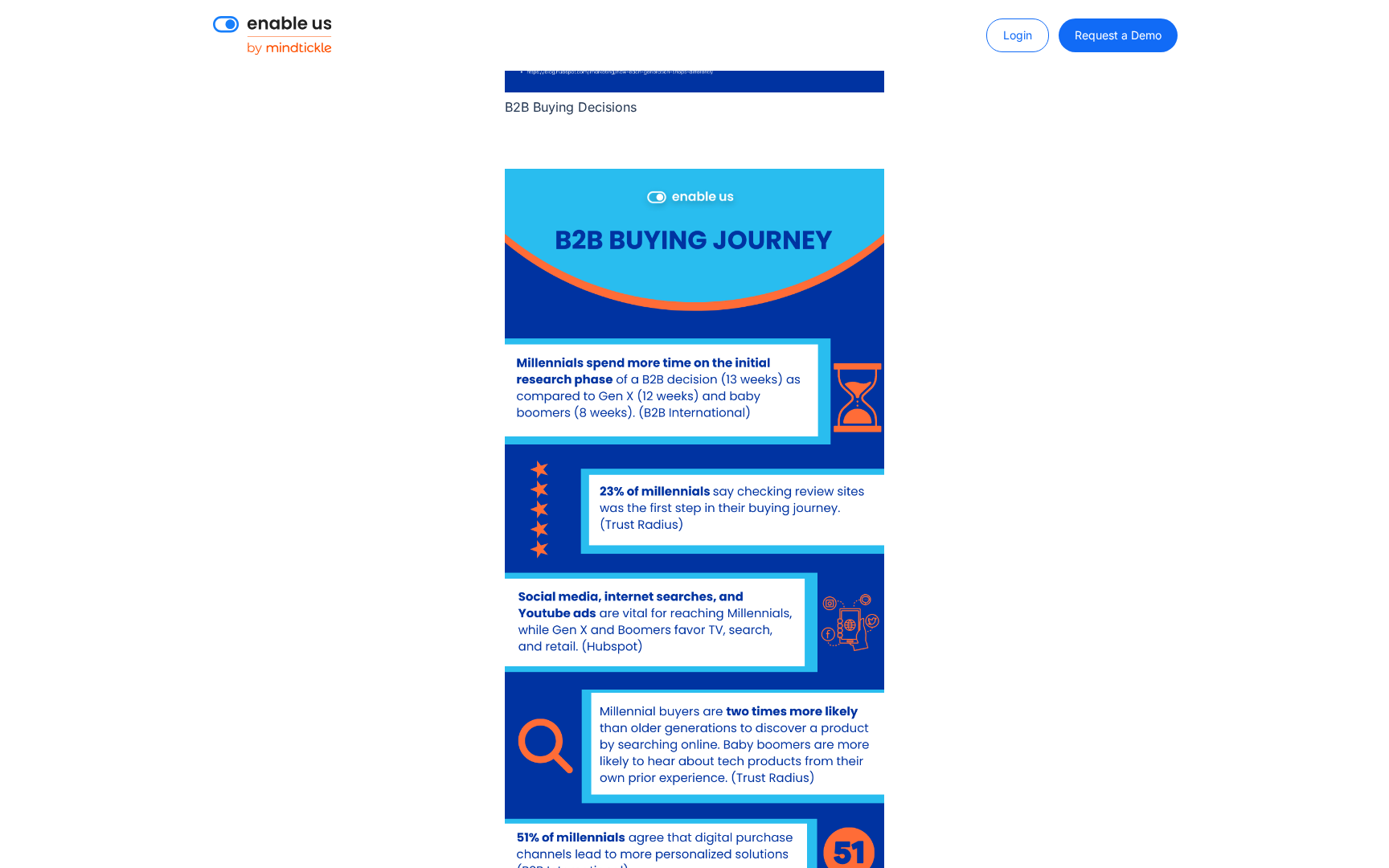
click at [671, 633] on img at bounding box center [694, 643] width 380 height 948
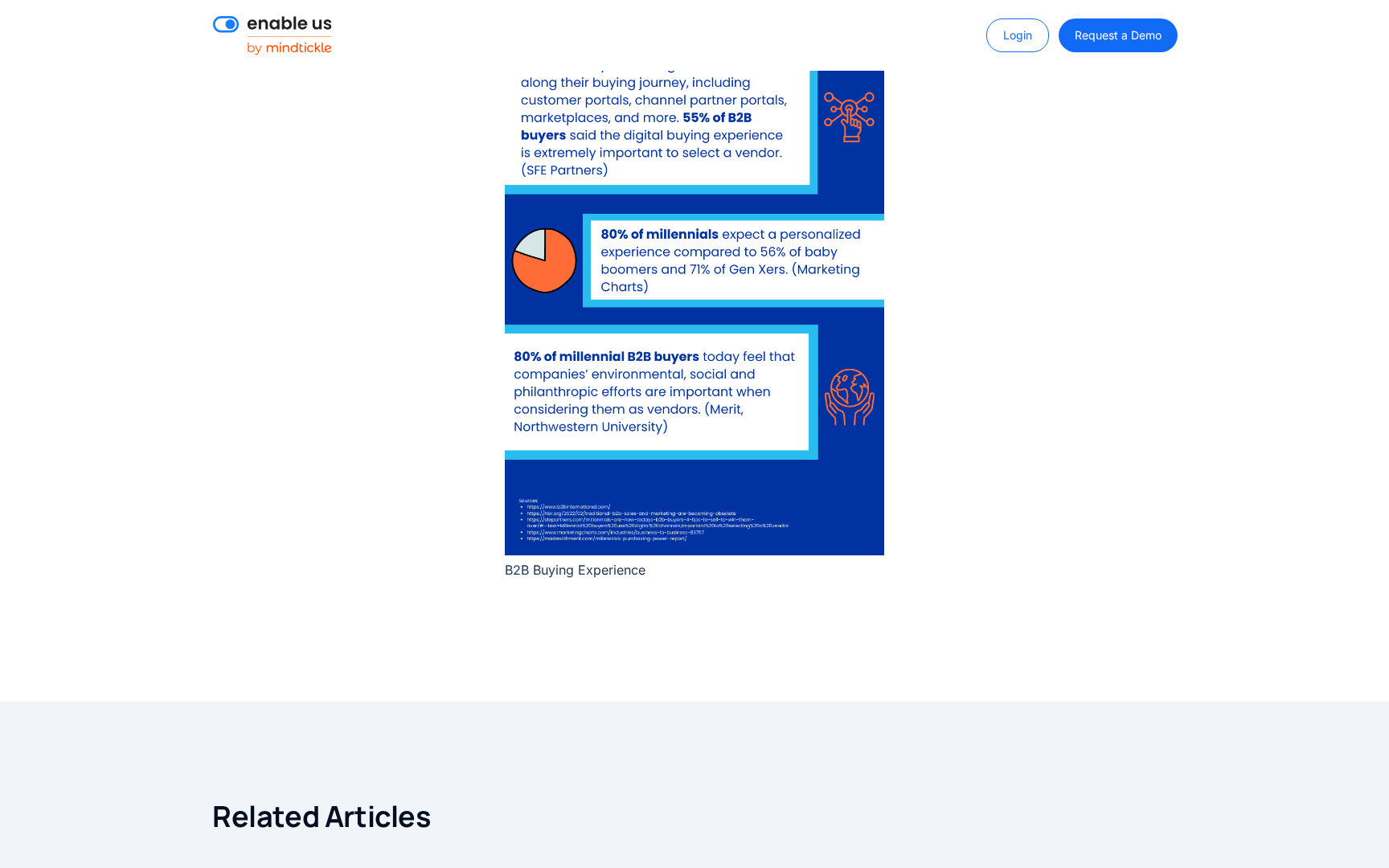
scroll to position [8890, 0]
